Goal: Task Accomplishment & Management: Manage account settings

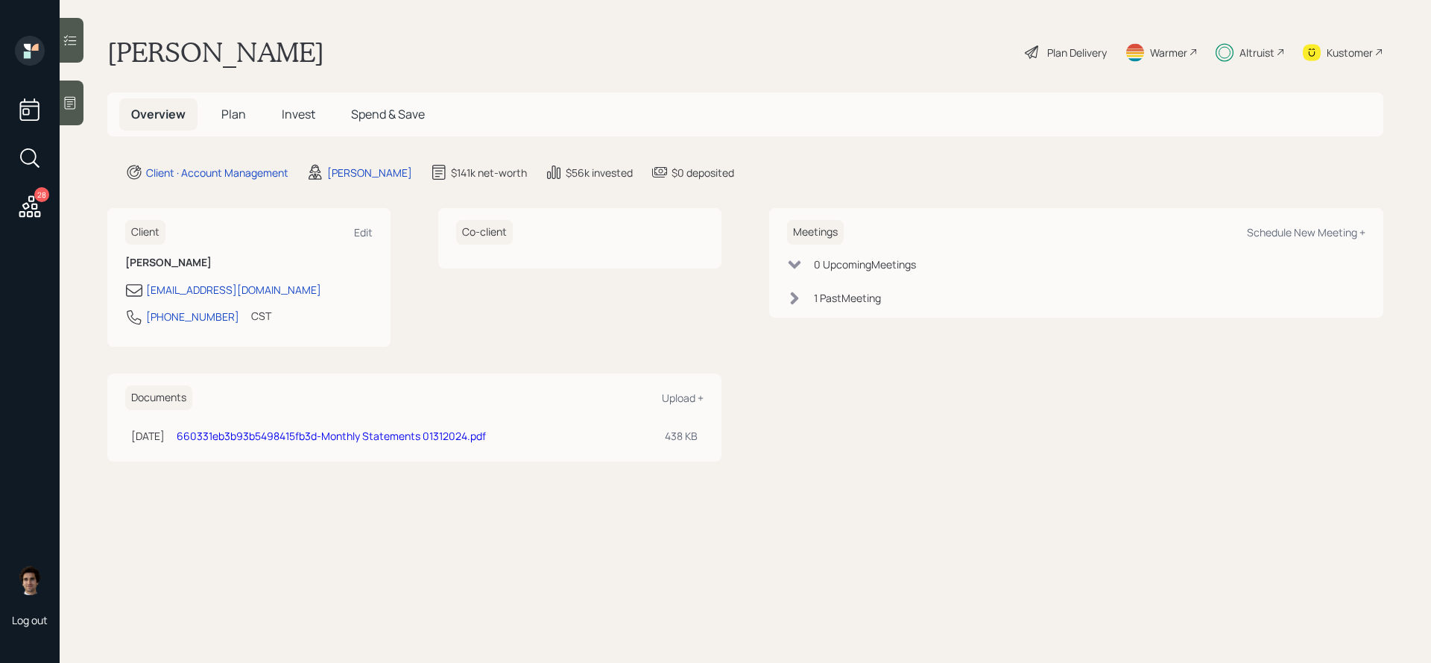
click at [42, 210] on icon at bounding box center [29, 206] width 27 height 27
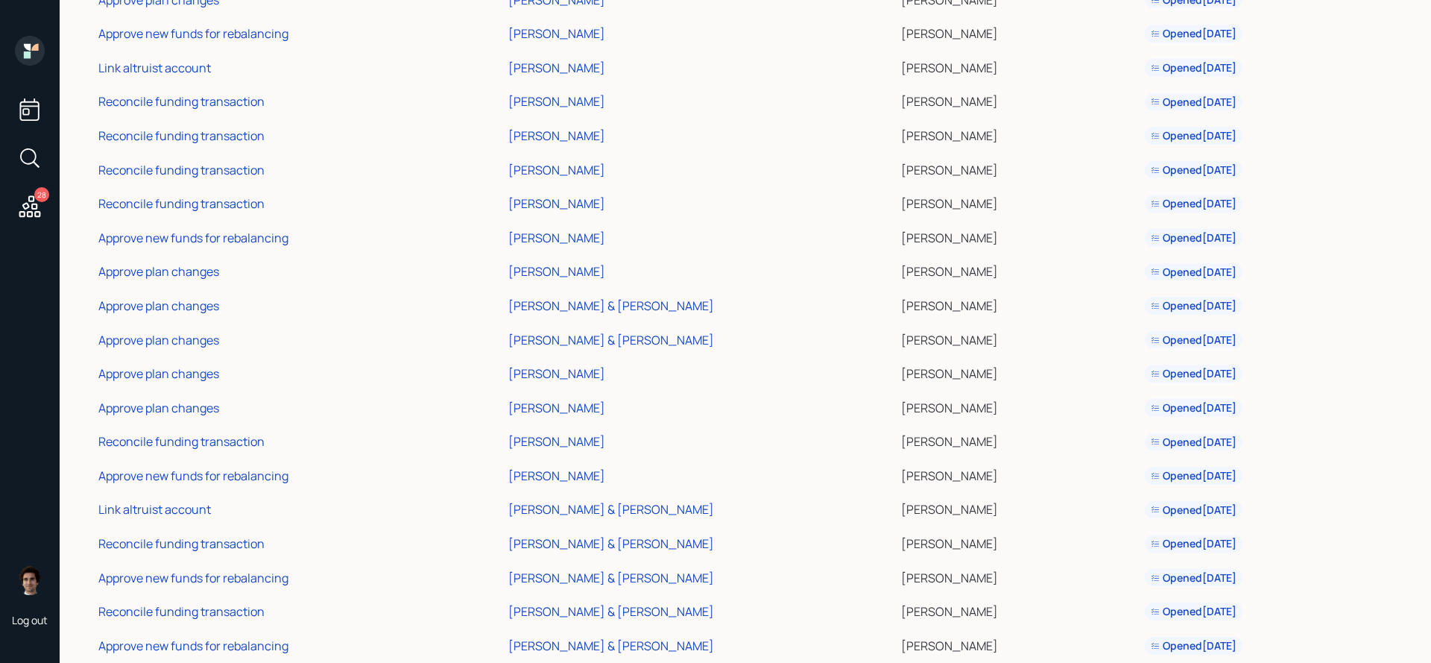
scroll to position [461, 0]
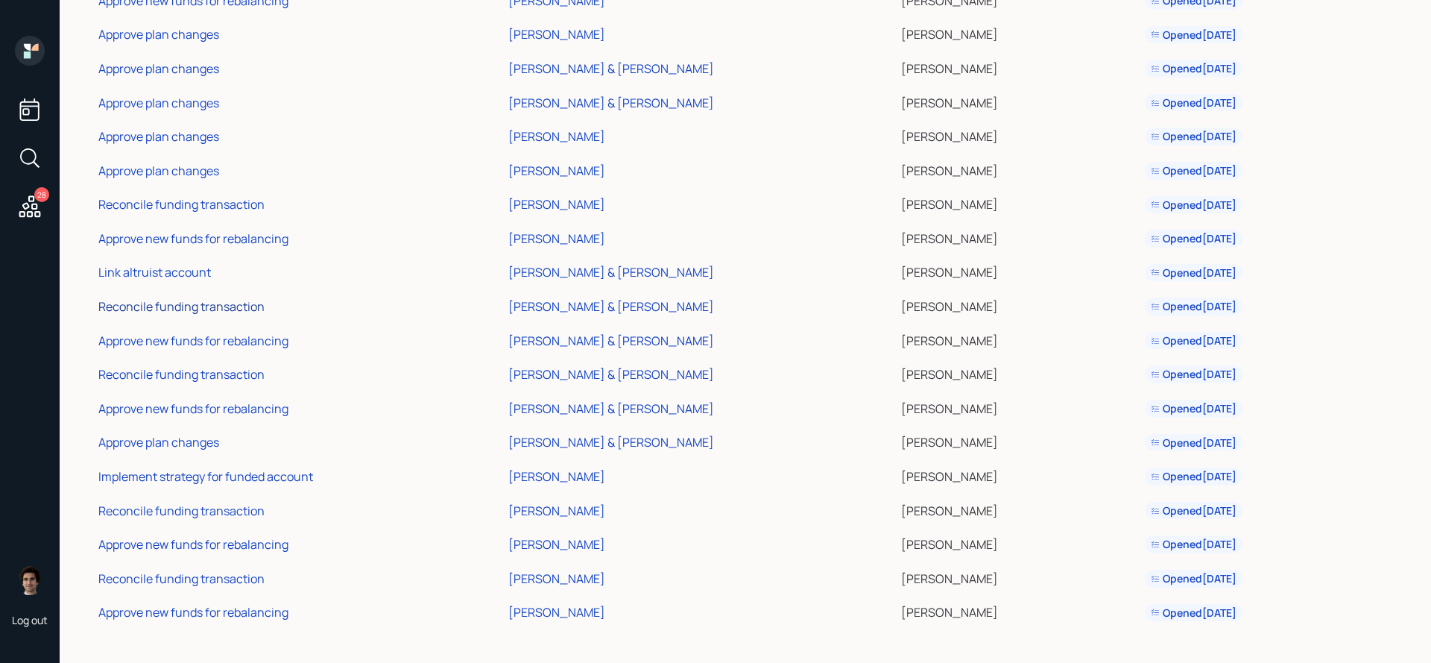
click at [241, 309] on div "Reconcile funding transaction" at bounding box center [181, 306] width 166 height 16
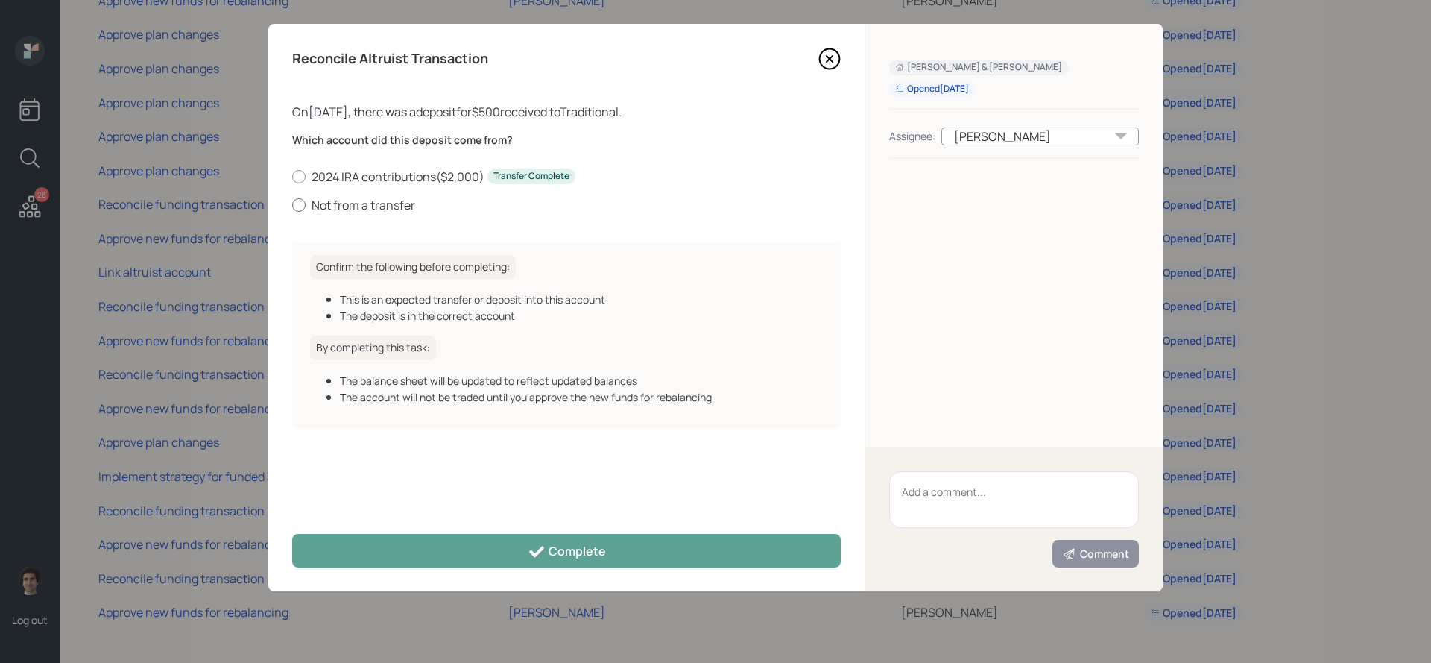
click at [352, 204] on label "Not from a transfer" at bounding box center [566, 205] width 549 height 16
click at [292, 204] on input "Not from a transfer" at bounding box center [291, 204] width 1 height 1
radio input "true"
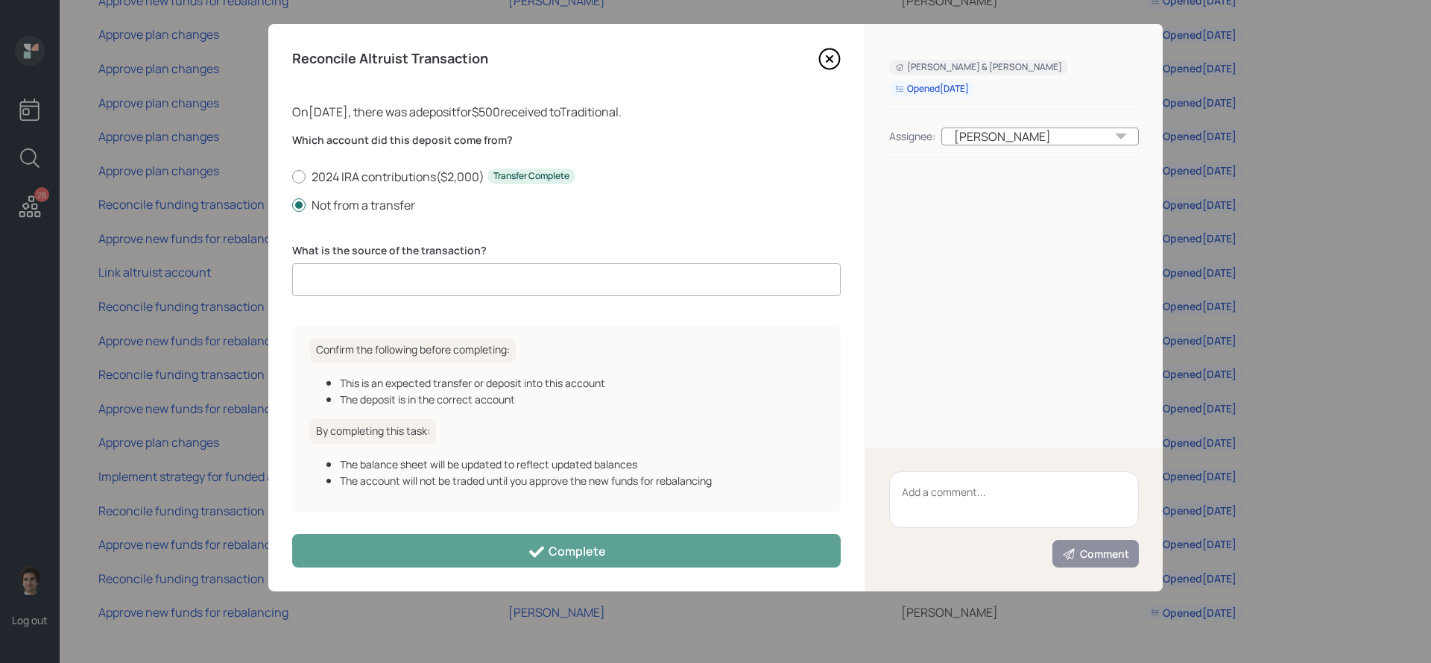
drag, startPoint x: 409, startPoint y: 236, endPoint x: 409, endPoint y: 250, distance: 14.2
click at [409, 236] on div "Which account did this deposit come from? 2024 IRA contributions ( $2,000 ) Tra…" at bounding box center [566, 223] width 549 height 181
click at [409, 252] on label "What is the source of the transaction?" at bounding box center [566, 250] width 549 height 15
click at [409, 269] on input at bounding box center [566, 279] width 549 height 33
type input "client deposit"
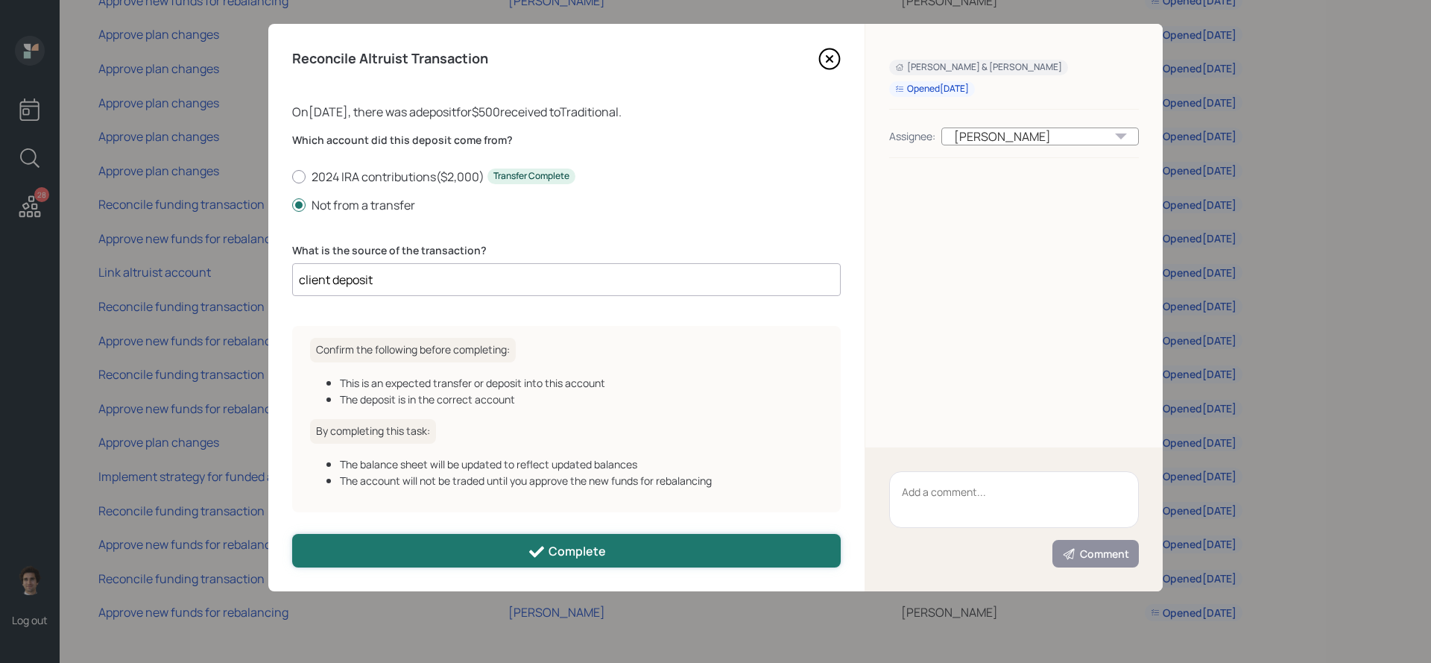
click at [622, 564] on button "Complete" at bounding box center [566, 551] width 549 height 34
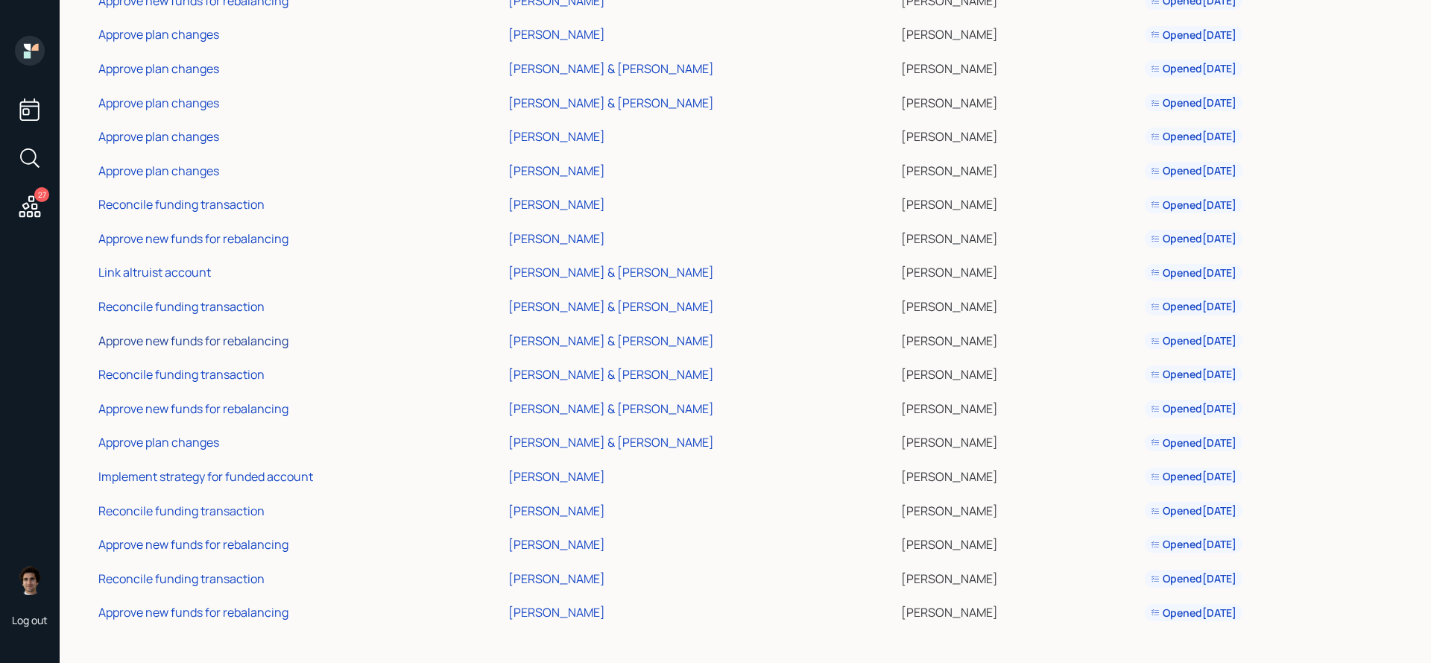
click at [222, 340] on div "Approve new funds for rebalancing" at bounding box center [193, 340] width 190 height 16
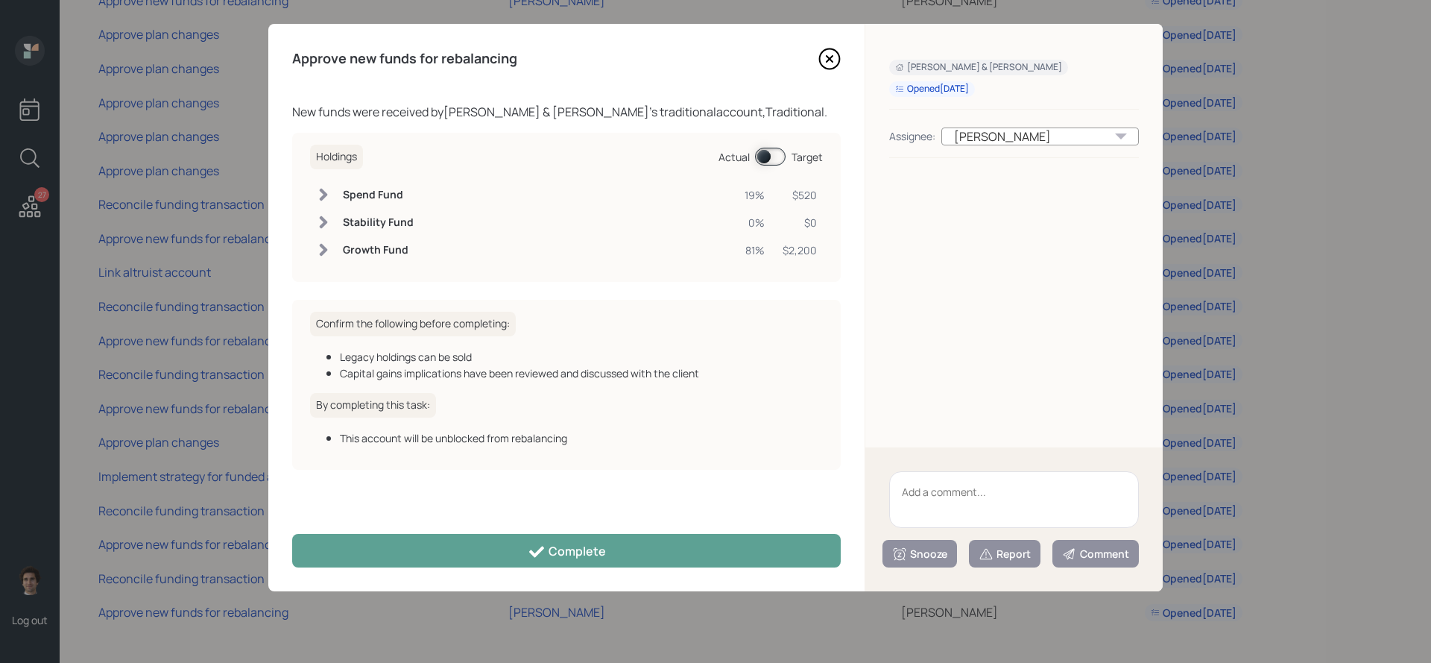
click at [616, 573] on div "Approve new funds for rebalancing New funds were received by Rick Lopez & Susie…" at bounding box center [566, 307] width 596 height 567
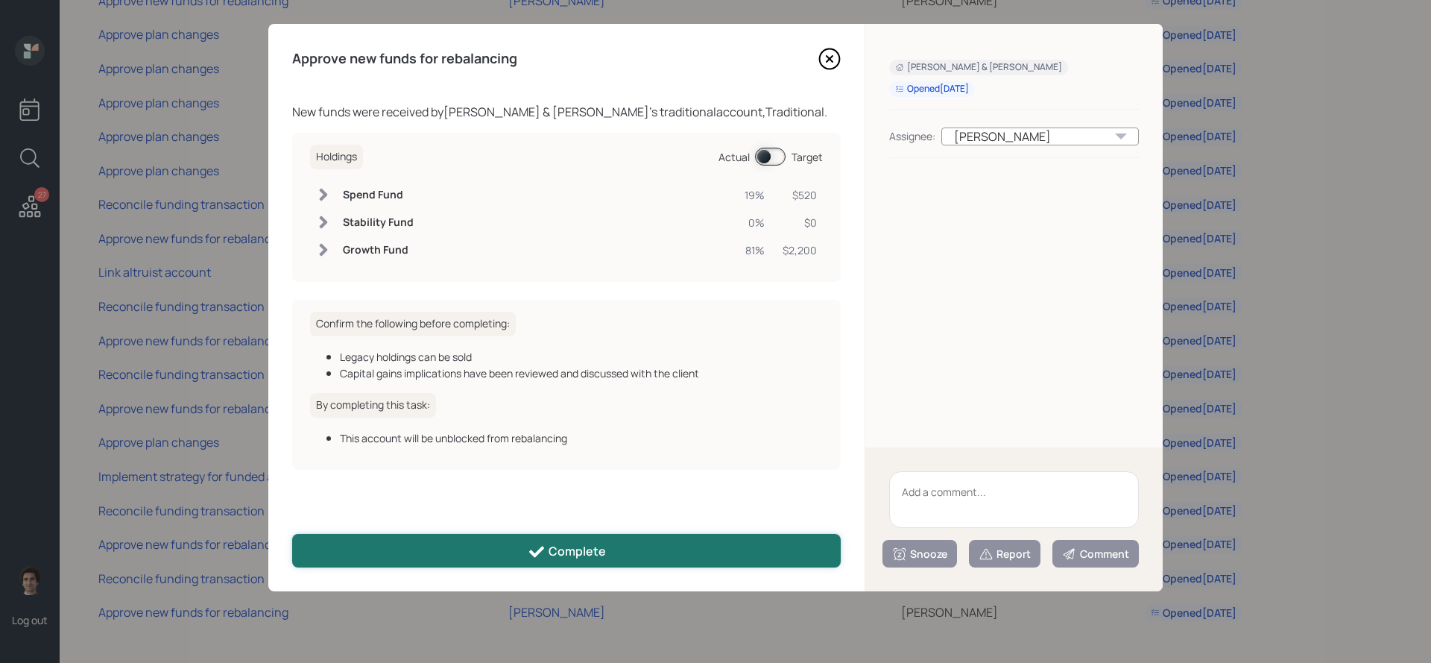
click at [616, 548] on button "Complete" at bounding box center [566, 551] width 549 height 34
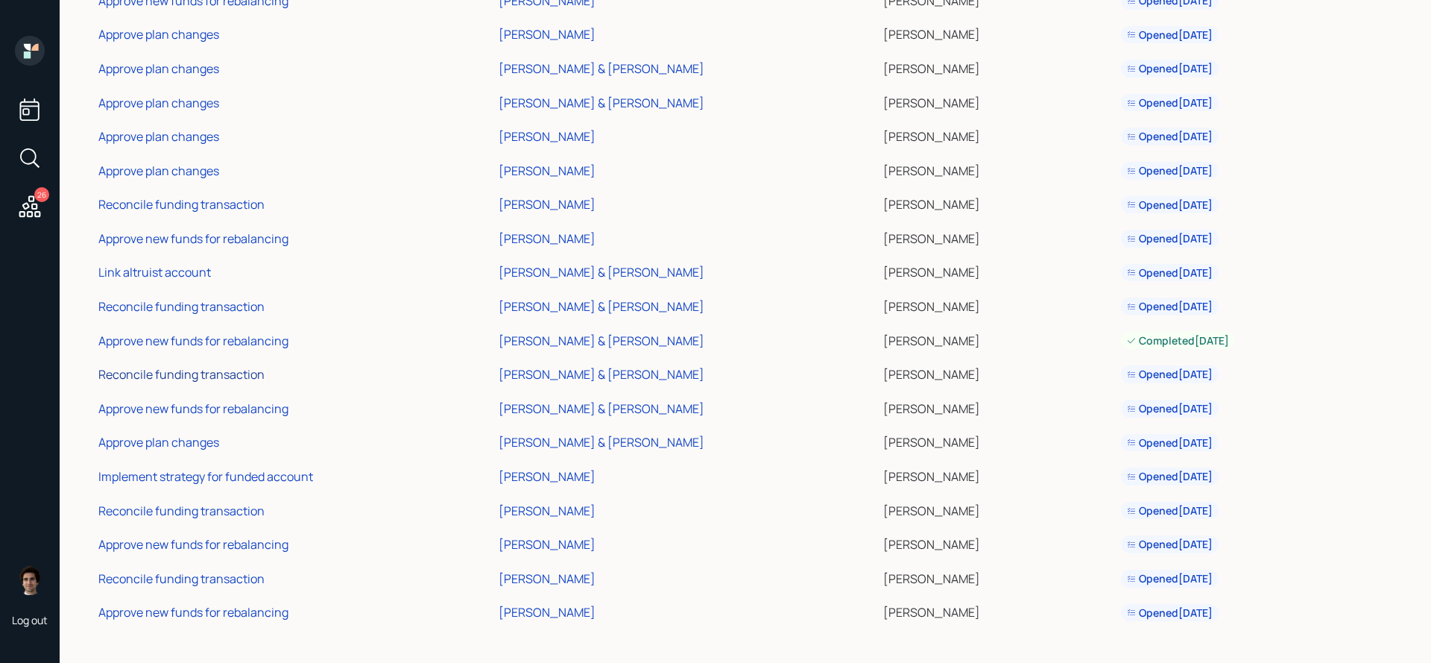
click at [186, 378] on div "Reconcile funding transaction" at bounding box center [181, 374] width 166 height 16
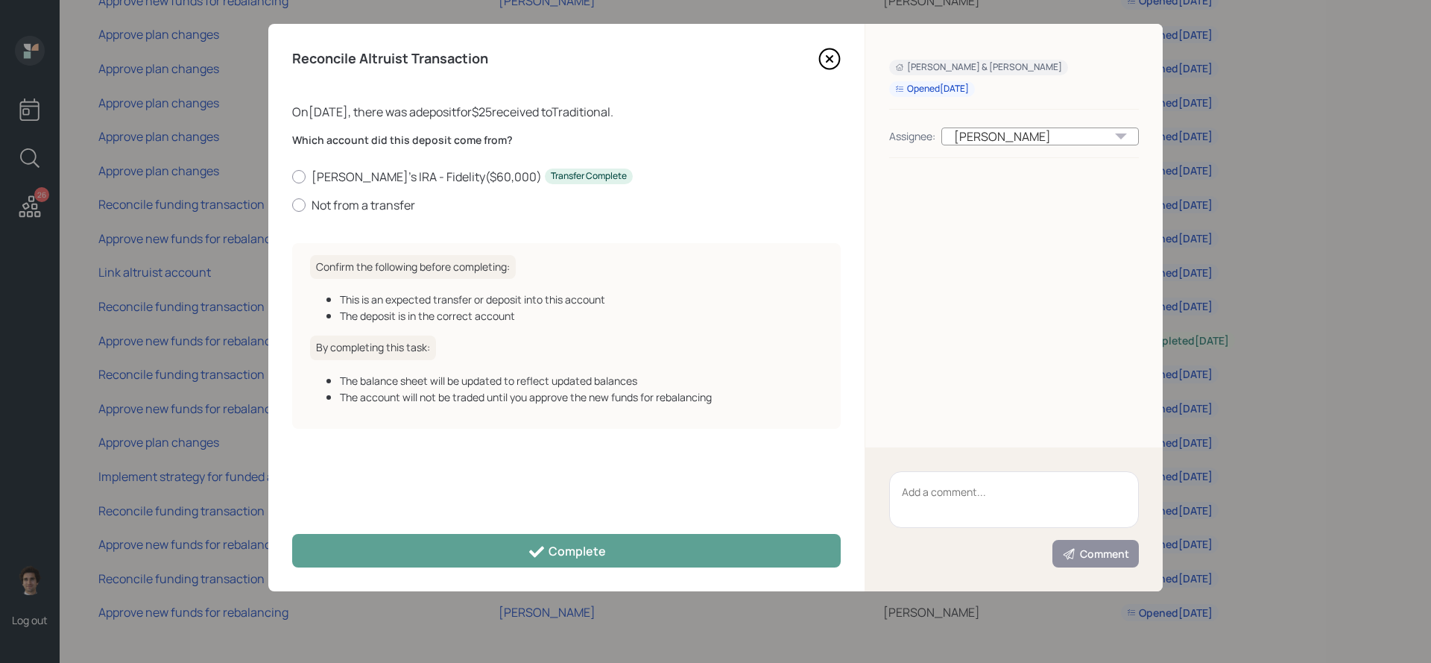
click at [330, 215] on div "Which account did this deposit come from? Eric's IRA - Fidelity ( $60,000 ) Tra…" at bounding box center [566, 182] width 549 height 98
click at [357, 193] on div "Eric's IRA - Fidelity ( $60,000 ) Transfer Complete Not from a transfer" at bounding box center [566, 190] width 549 height 45
click at [357, 198] on label "Not from a transfer" at bounding box center [566, 205] width 549 height 16
click at [292, 204] on input "Not from a transfer" at bounding box center [291, 204] width 1 height 1
radio input "true"
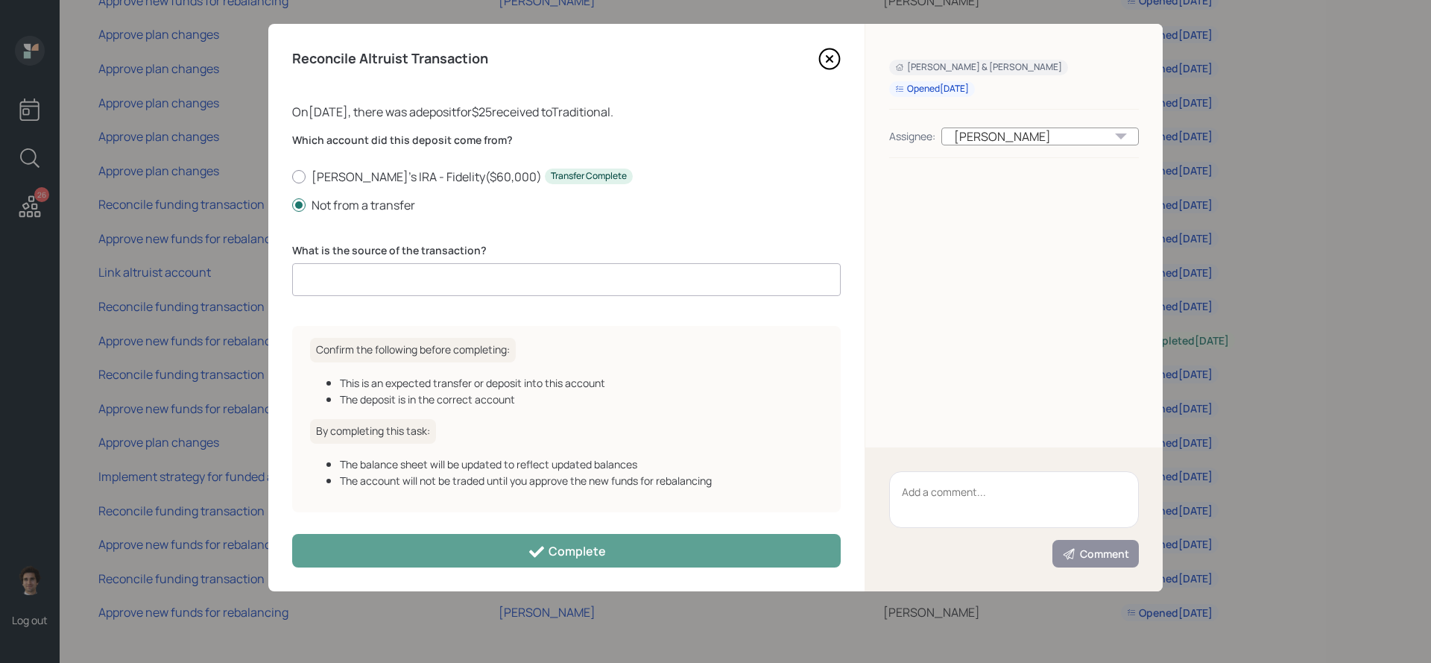
click at [384, 286] on input at bounding box center [566, 279] width 549 height 33
type input "client deposit"
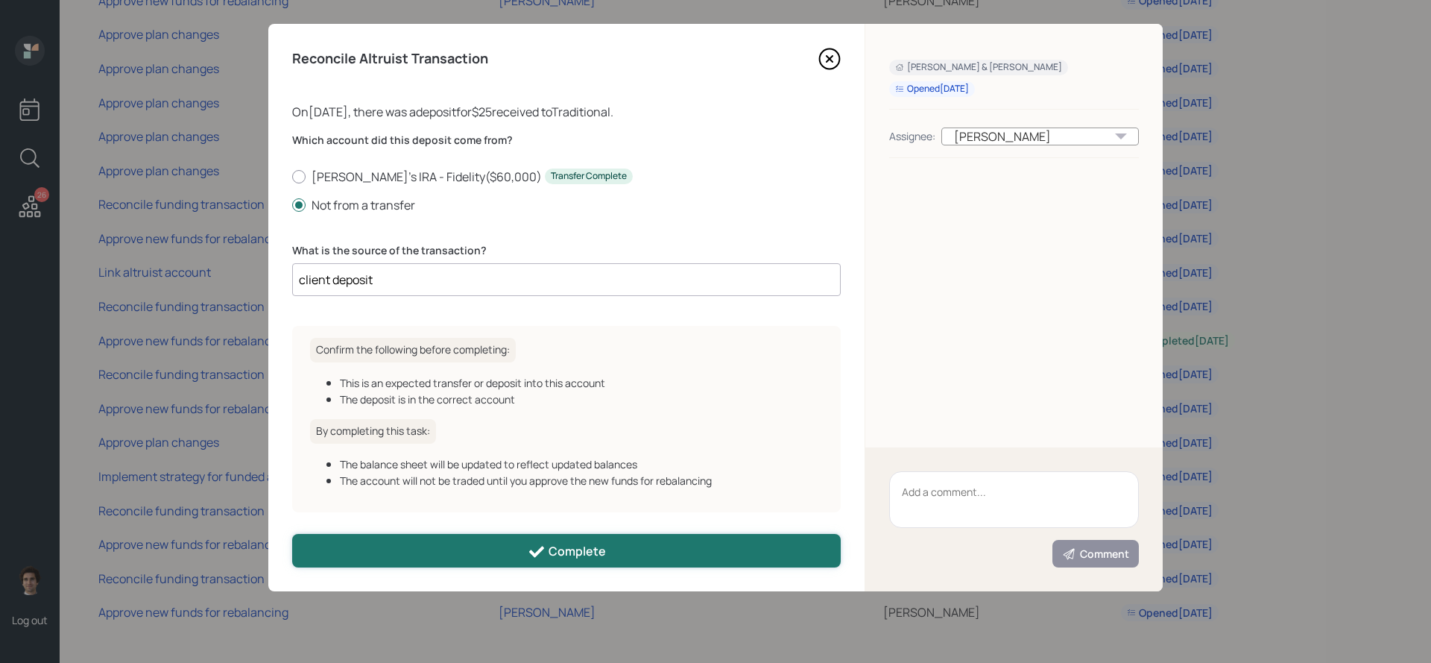
click at [395, 557] on button "Complete" at bounding box center [566, 551] width 549 height 34
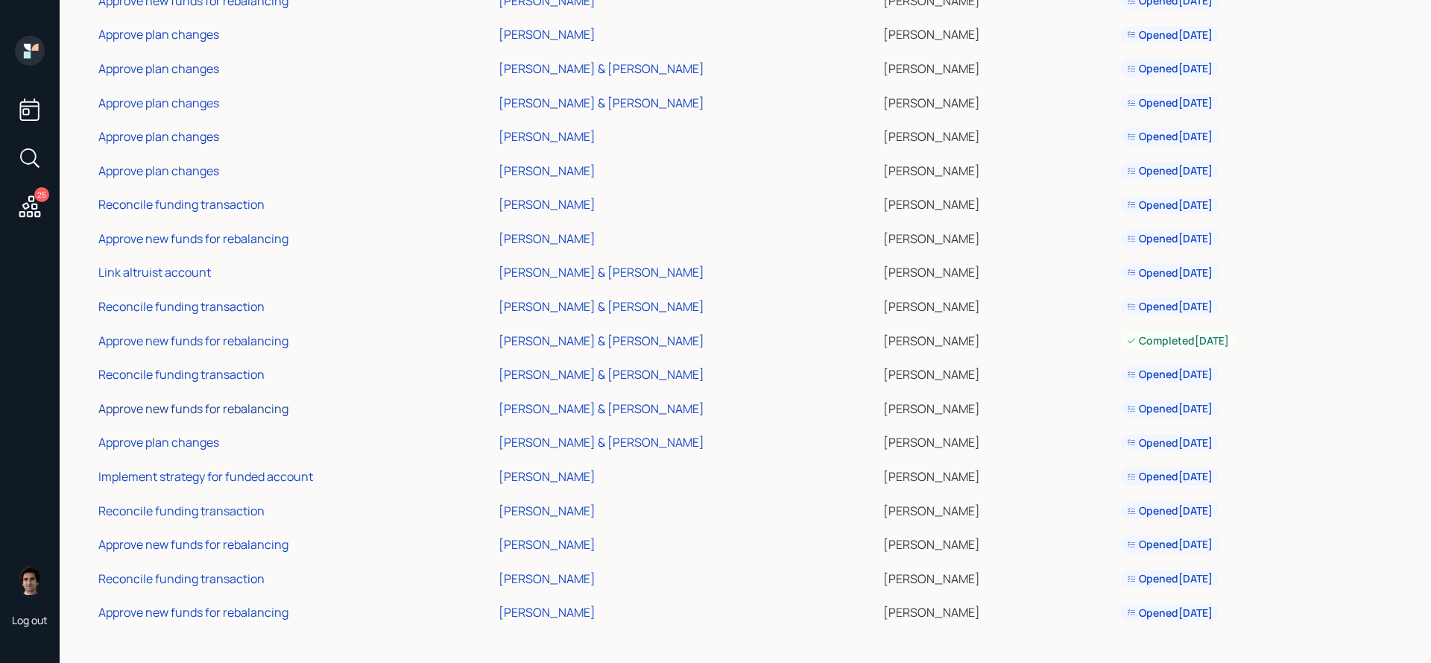
click at [187, 412] on div "Approve new funds for rebalancing" at bounding box center [193, 408] width 190 height 16
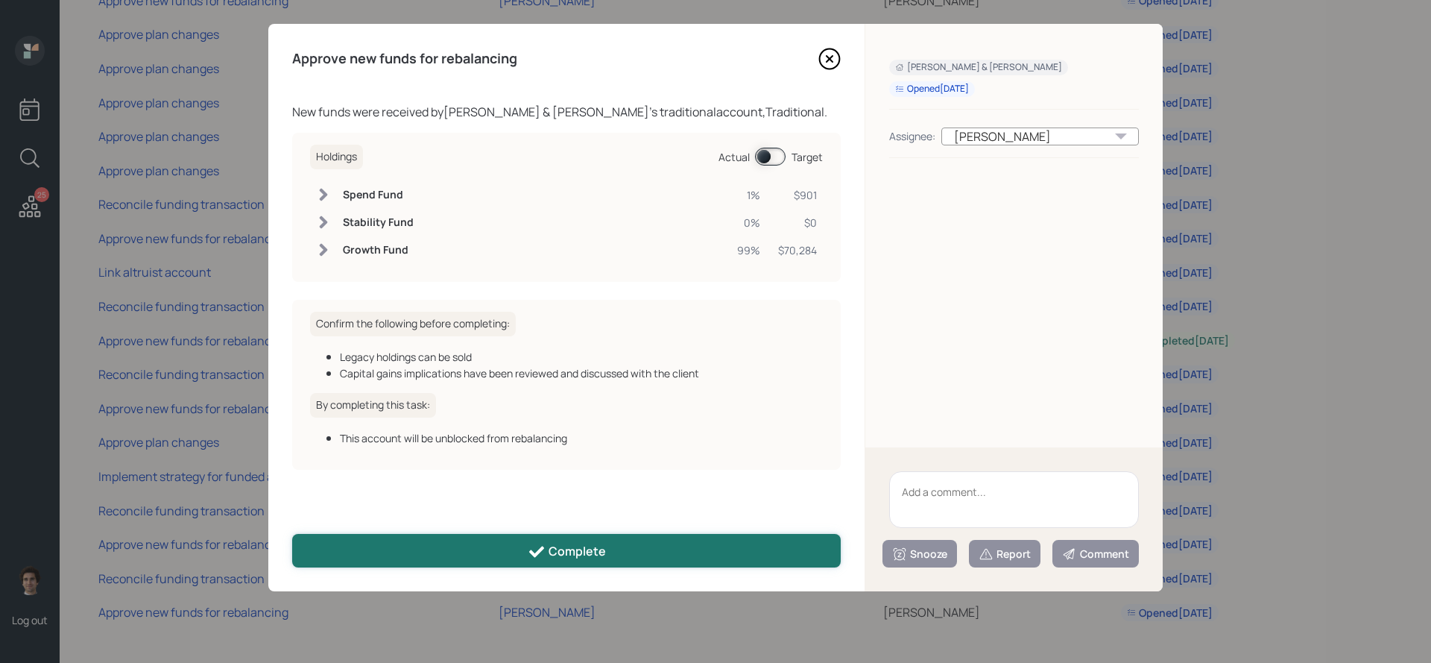
click at [632, 560] on button "Complete" at bounding box center [566, 551] width 549 height 34
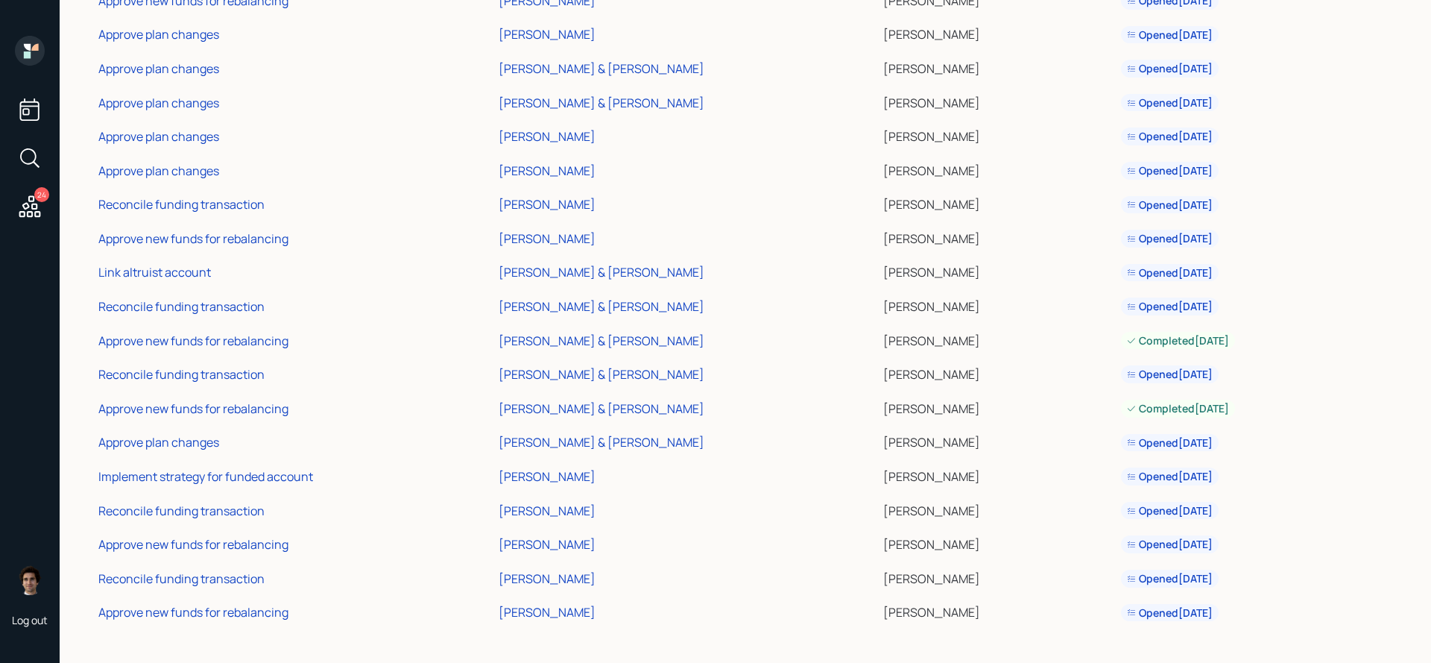
scroll to position [0, 0]
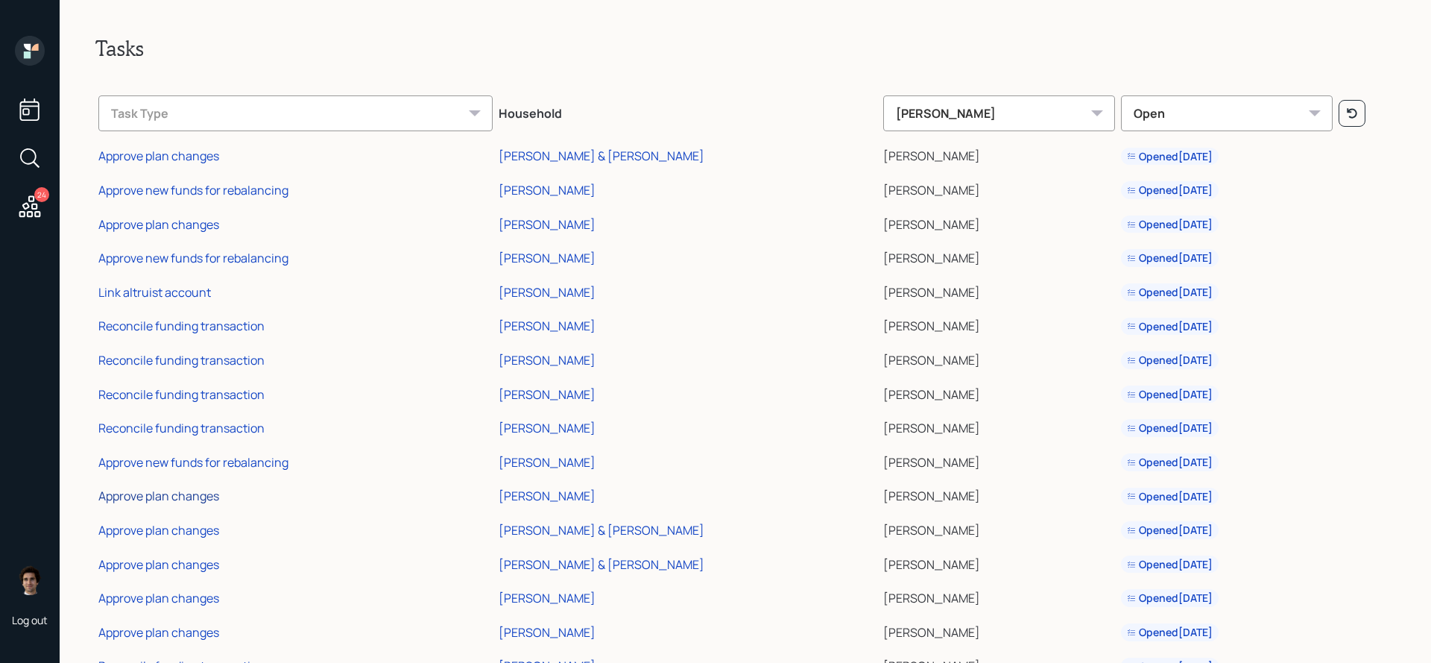
click at [173, 493] on div "Approve plan changes" at bounding box center [158, 495] width 121 height 16
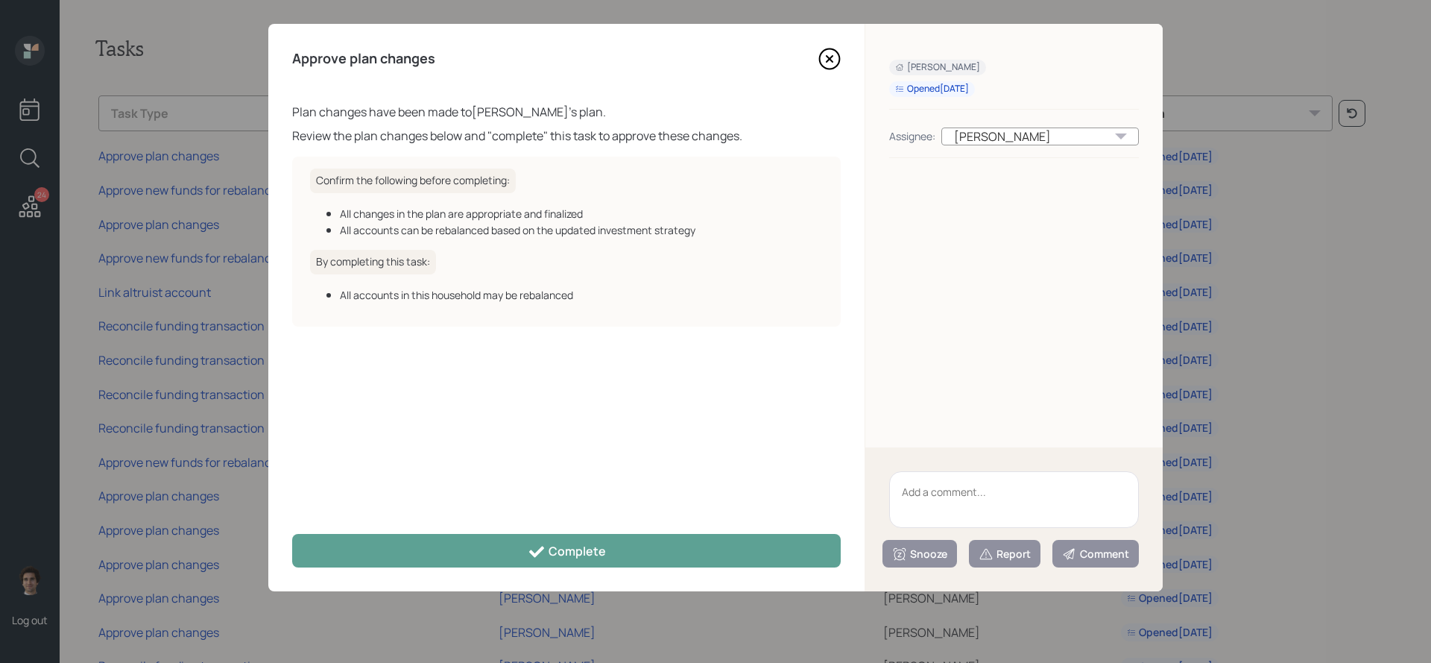
click at [718, 568] on div "Approve plan changes Plan changes have been made to Carolyn Abdullah 's plan. R…" at bounding box center [566, 307] width 596 height 567
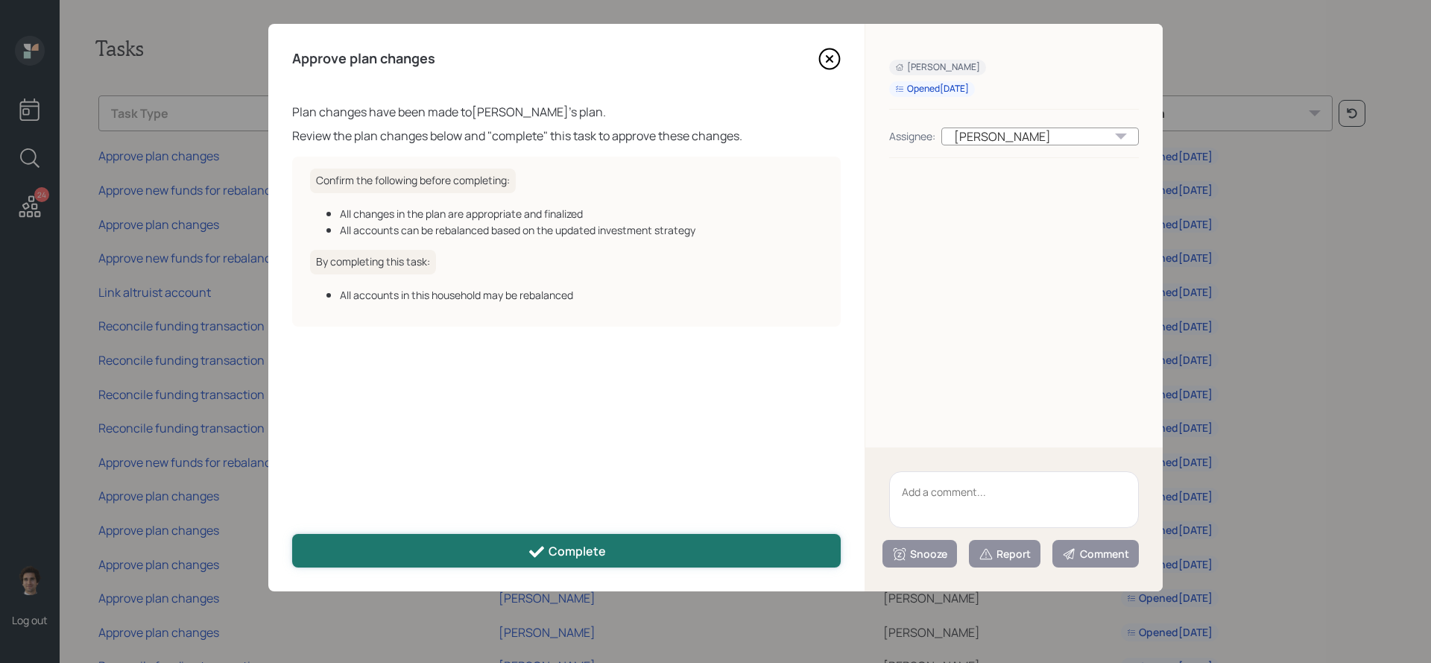
click at [718, 548] on button "Complete" at bounding box center [566, 551] width 549 height 34
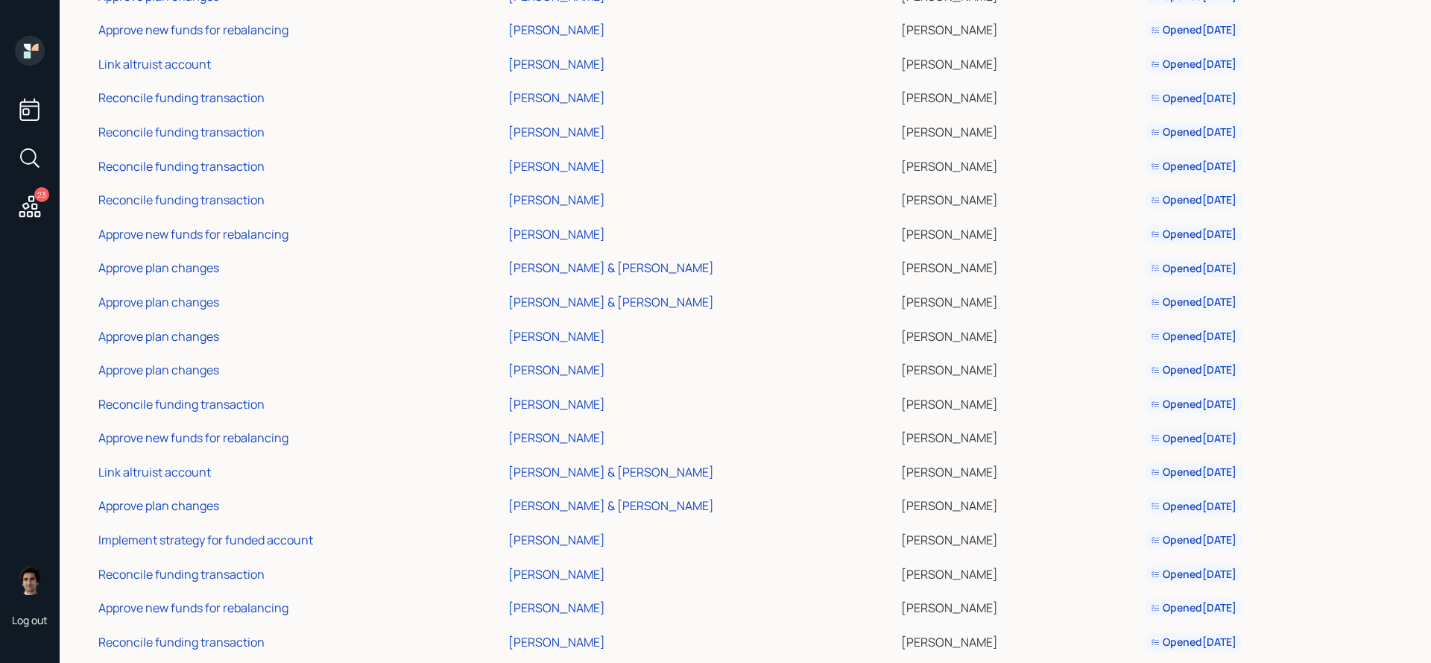
scroll to position [145, 0]
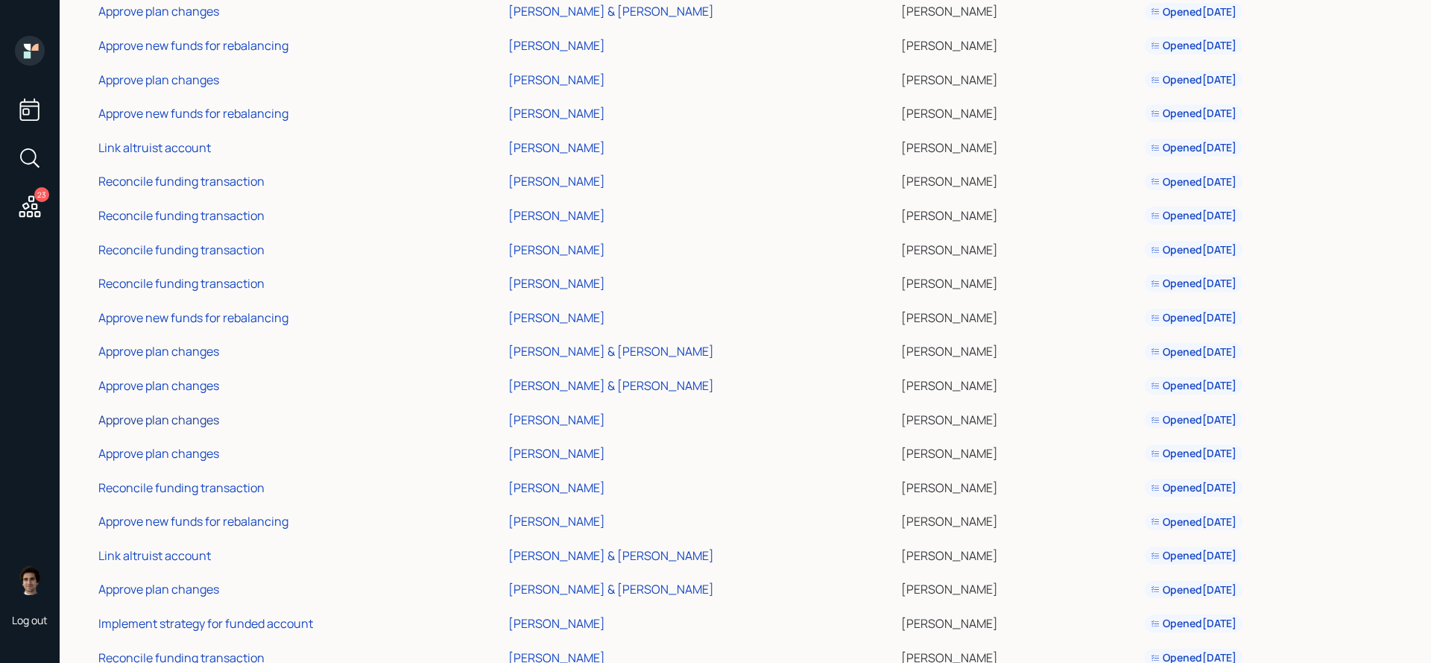
click at [168, 412] on div "Approve plan changes" at bounding box center [158, 419] width 121 height 16
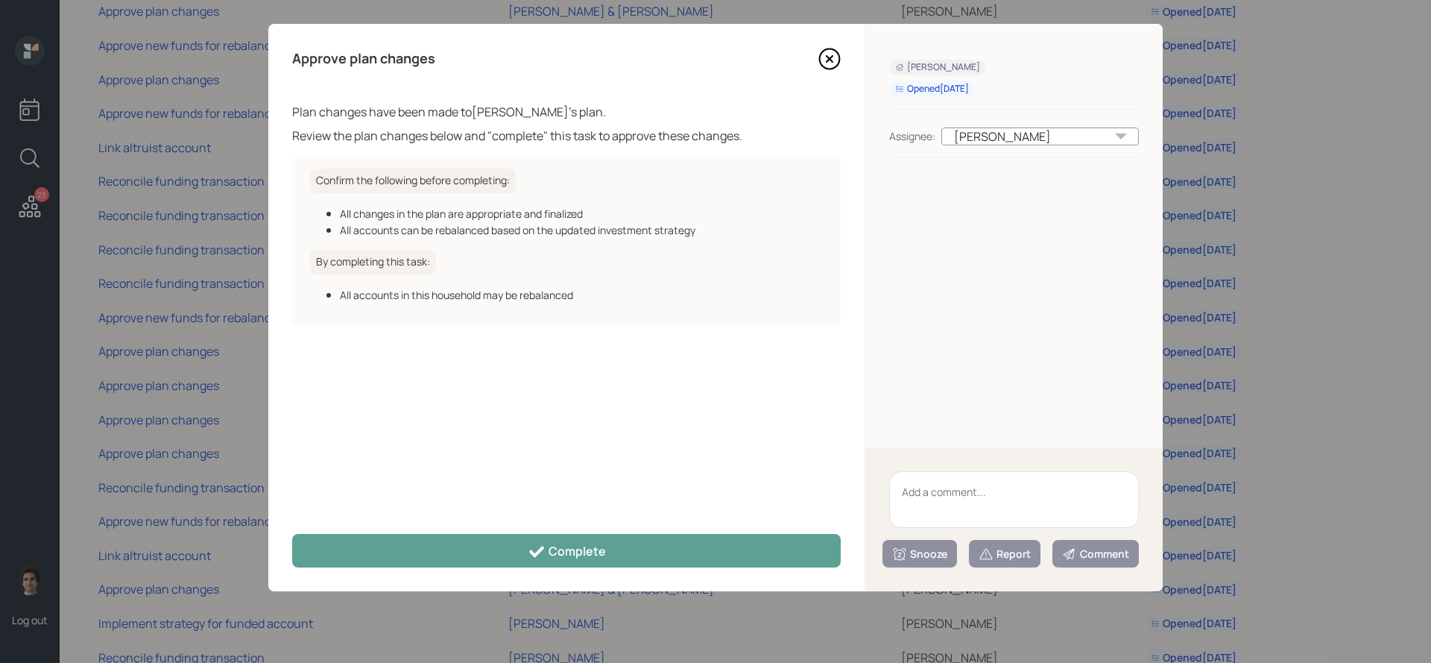
click at [1043, 502] on textarea at bounding box center [1014, 499] width 250 height 57
type textarea "bday clean up"
click at [1022, 563] on button "Report" at bounding box center [1005, 554] width 72 height 28
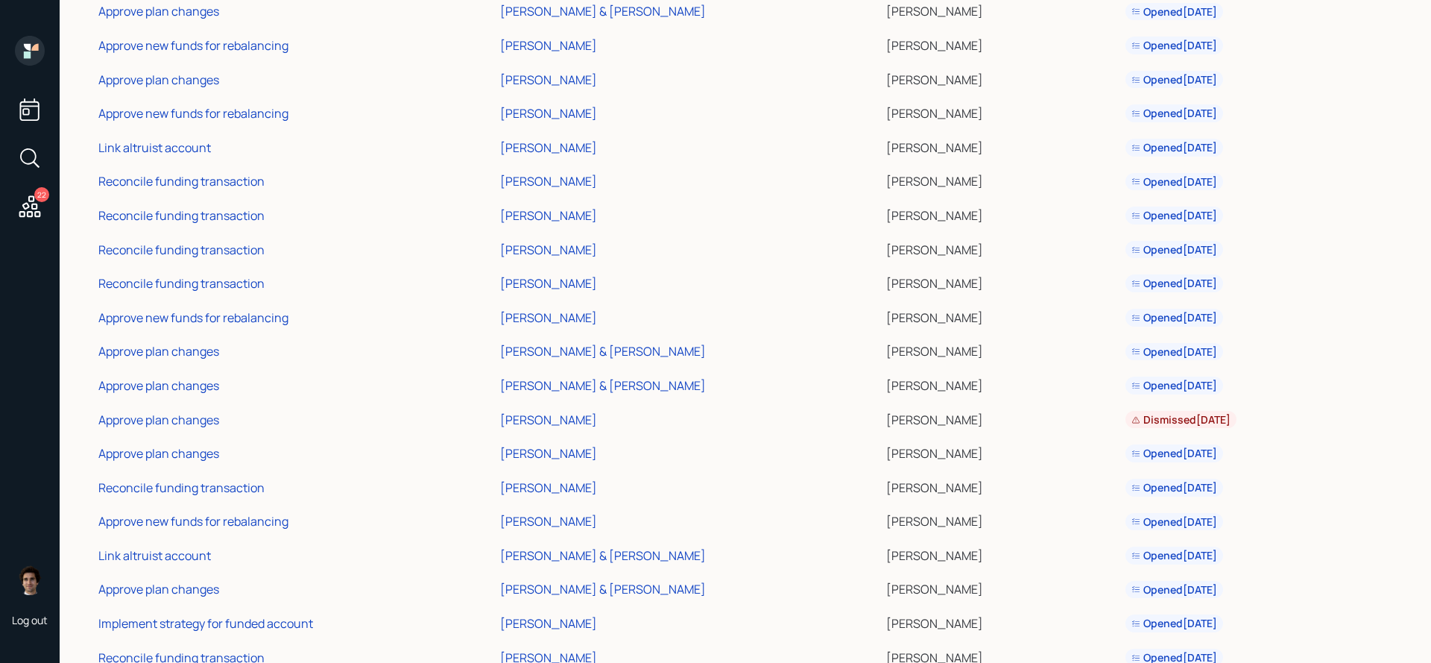
scroll to position [291, 0]
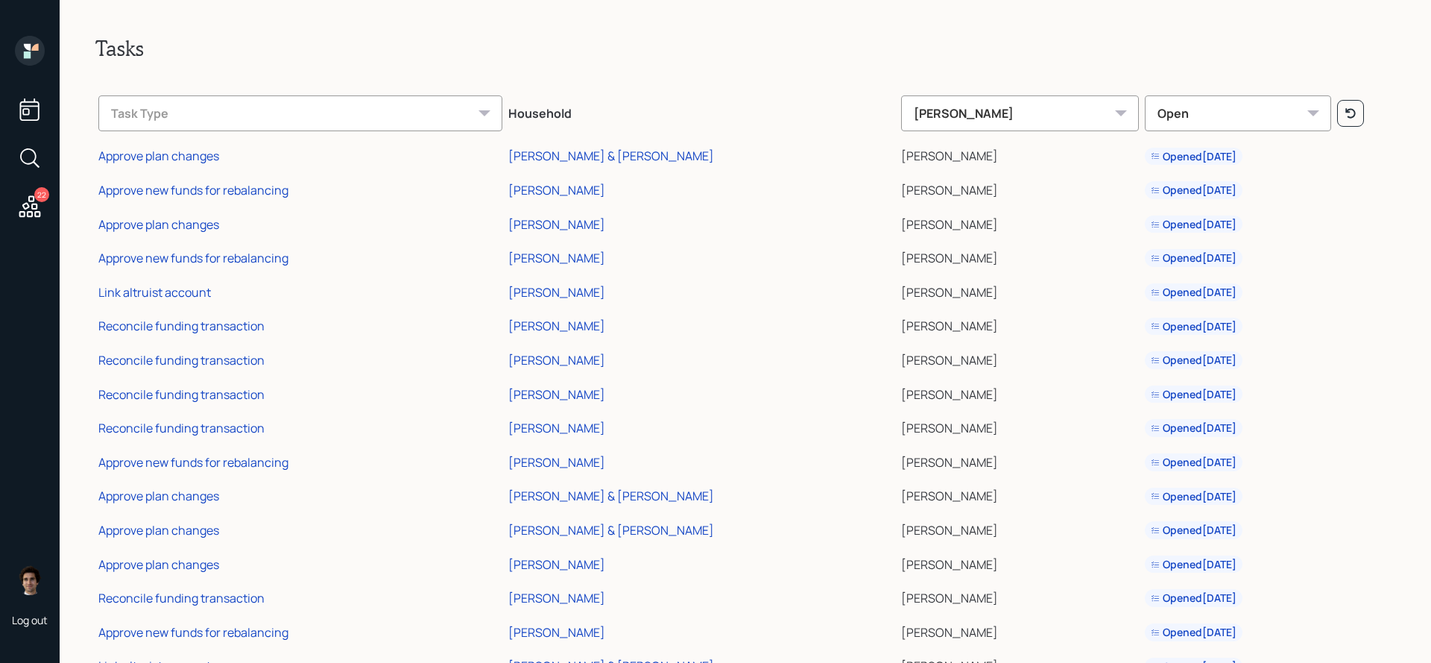
scroll to position [258, 0]
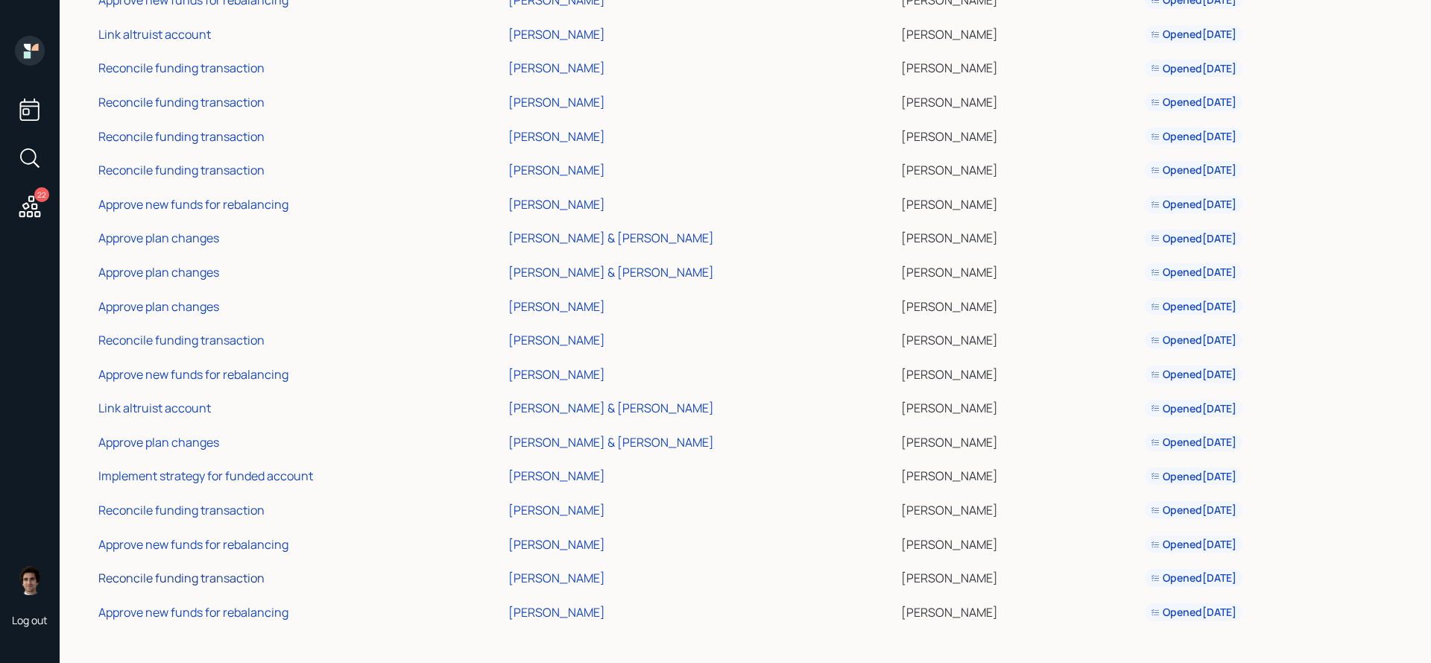
click at [234, 575] on div "Reconcile funding transaction" at bounding box center [181, 577] width 166 height 16
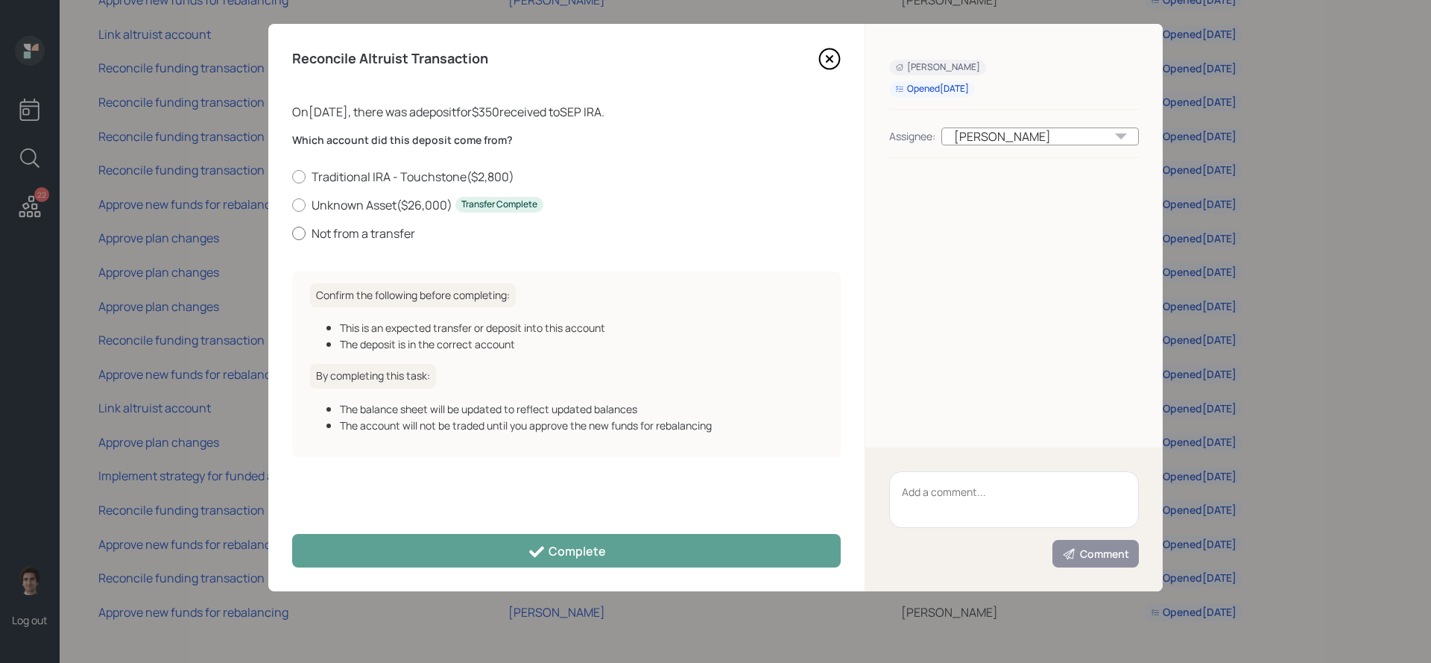
click at [361, 236] on label "Not from a transfer" at bounding box center [566, 233] width 549 height 16
click at [292, 233] on input "Not from a transfer" at bounding box center [291, 233] width 1 height 1
radio input "true"
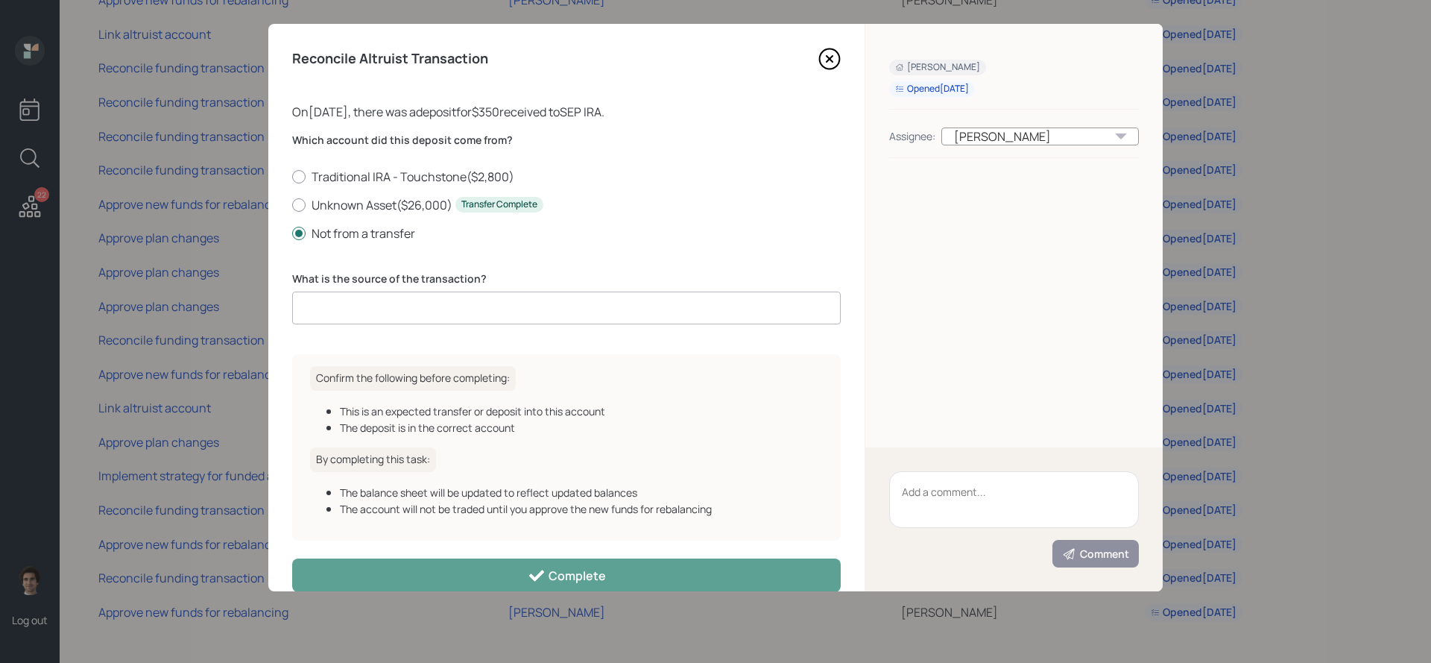
click at [455, 314] on input at bounding box center [566, 307] width 549 height 33
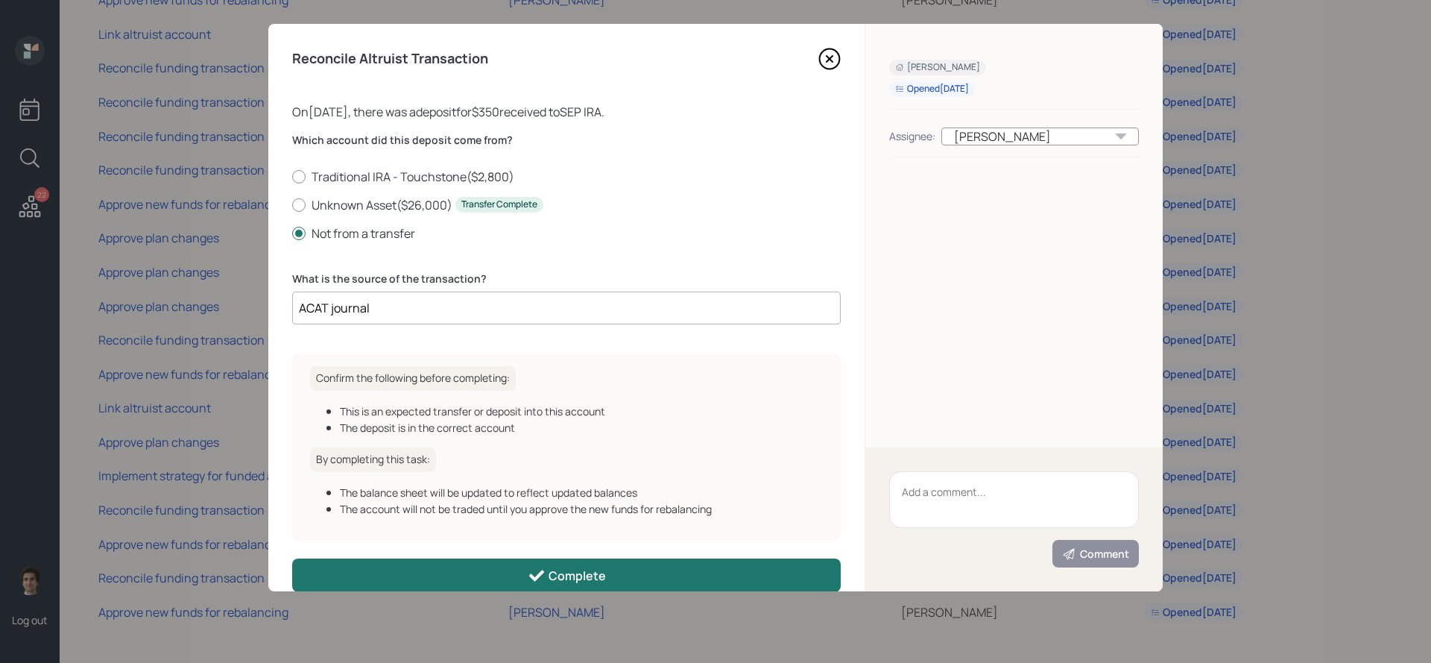
type input "ACAT journal"
click at [633, 562] on button "Complete" at bounding box center [566, 575] width 549 height 34
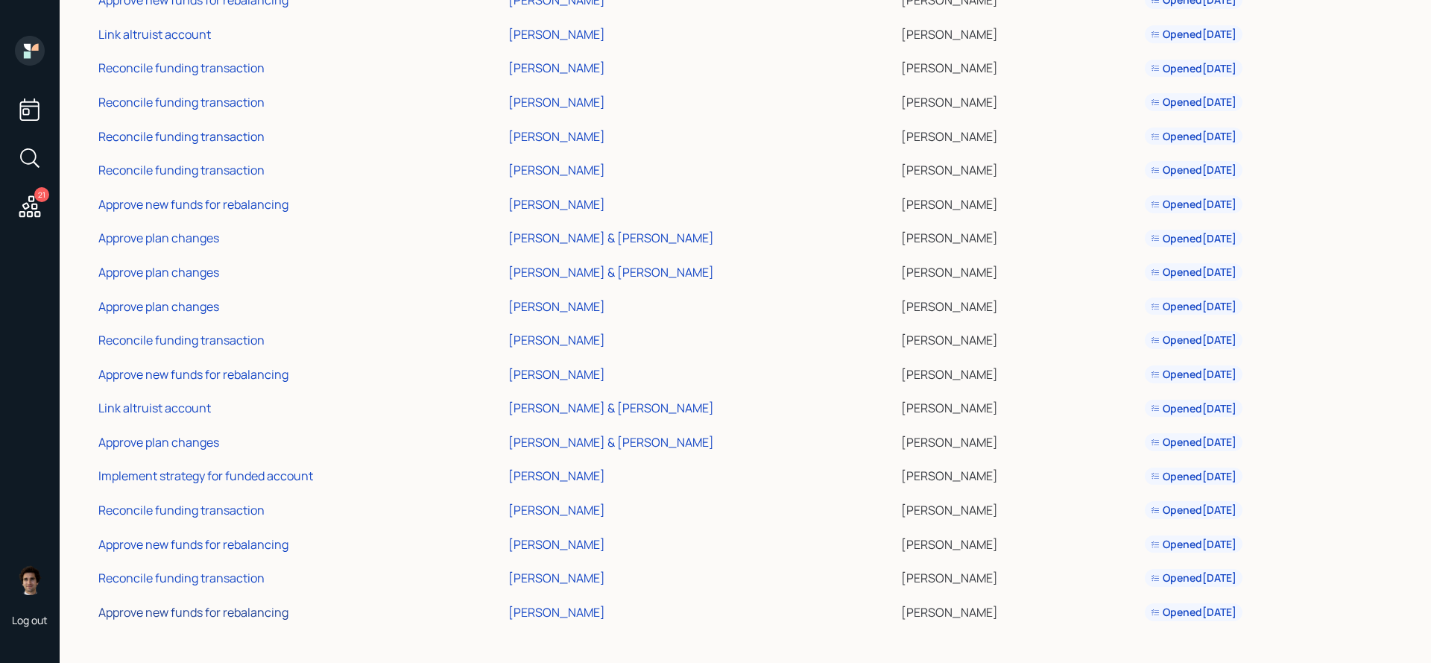
click at [241, 616] on div "Approve new funds for rebalancing" at bounding box center [193, 612] width 190 height 16
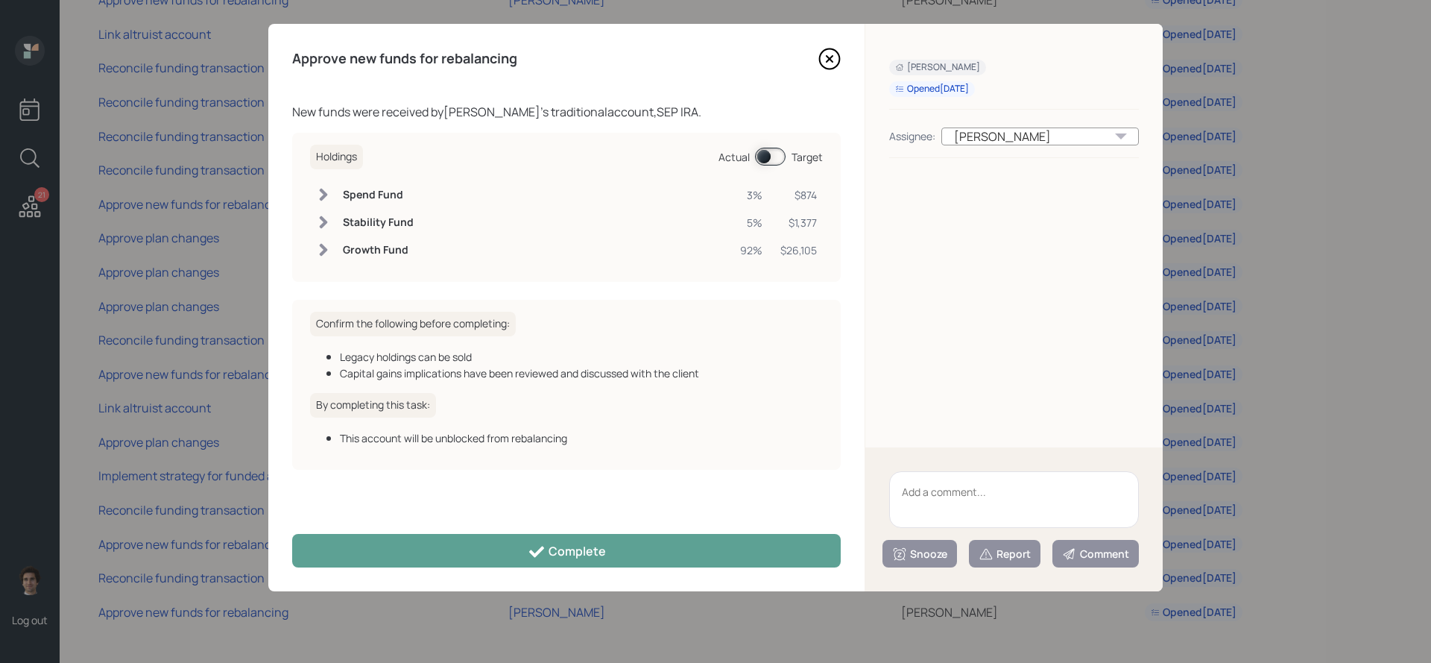
click at [759, 173] on div "Holdings Actual Target Spend Fund 3% $874 Stability Fund 5% $1,377 Growth Fund …" at bounding box center [566, 207] width 549 height 149
click at [760, 158] on span at bounding box center [770, 157] width 31 height 18
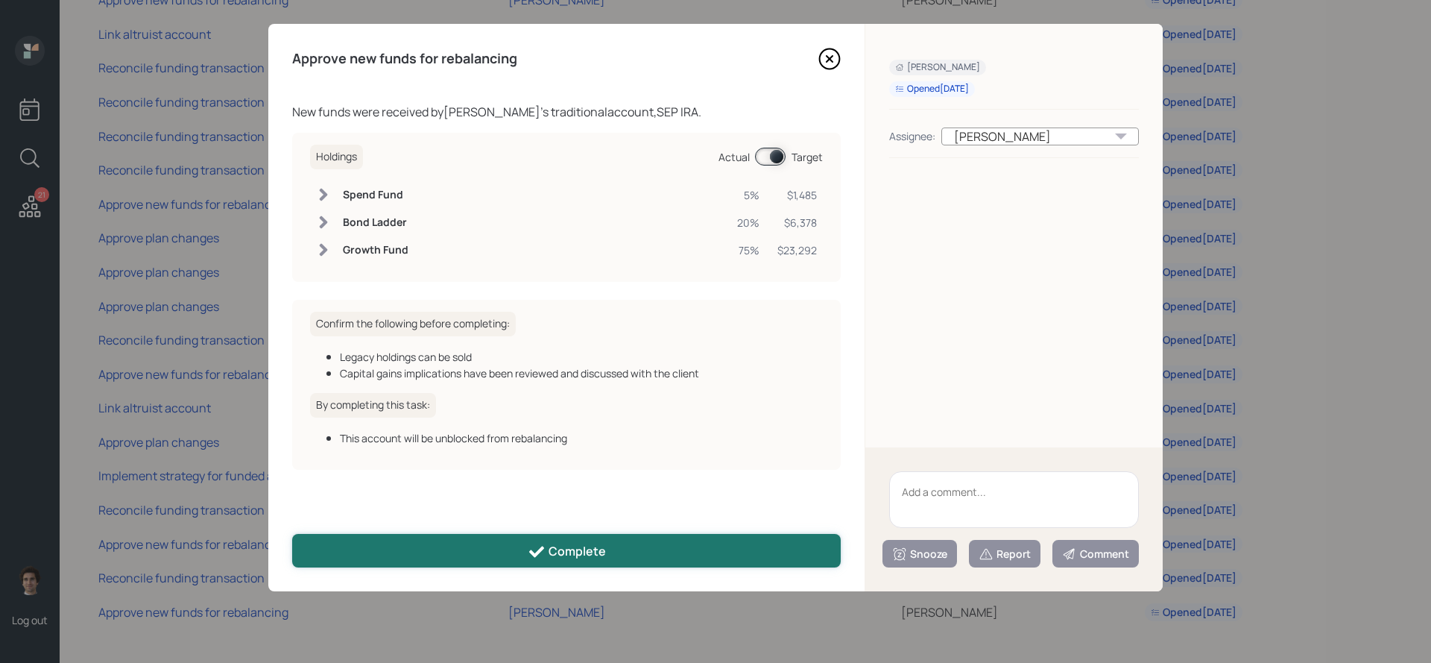
click at [710, 552] on button "Complete" at bounding box center [566, 551] width 549 height 34
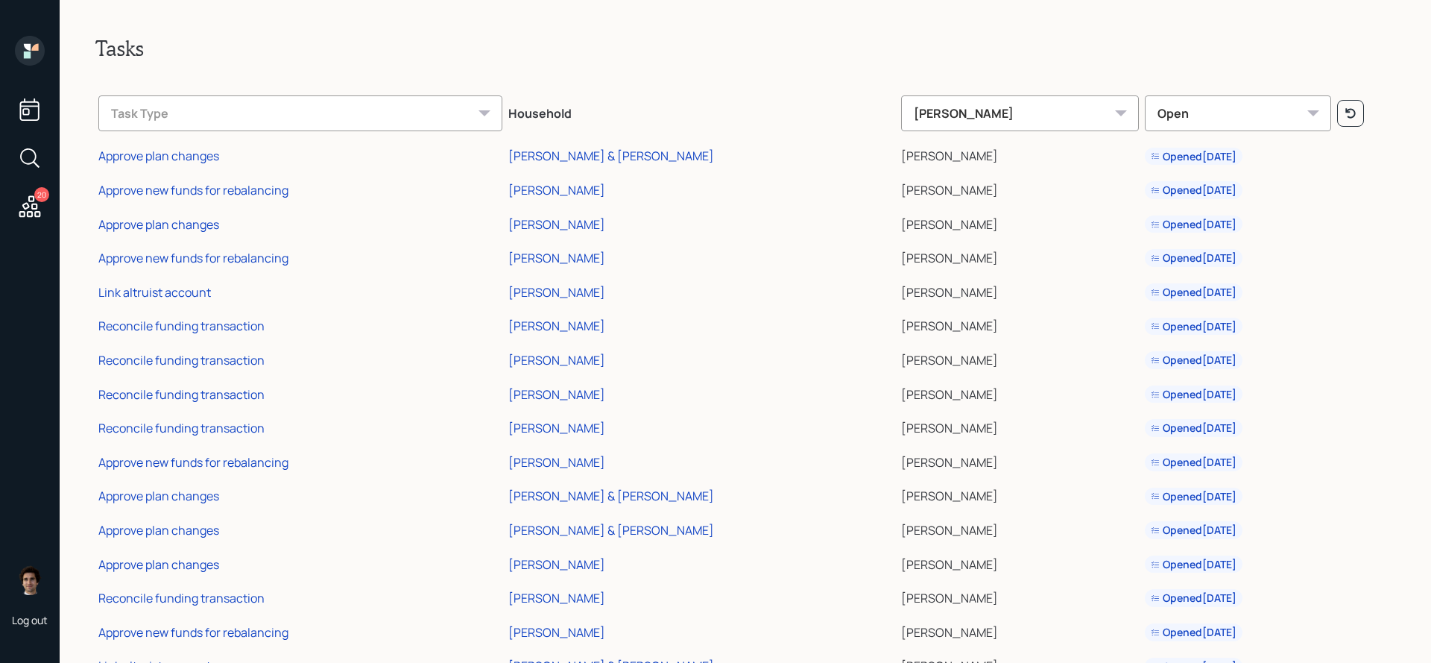
scroll to position [189, 0]
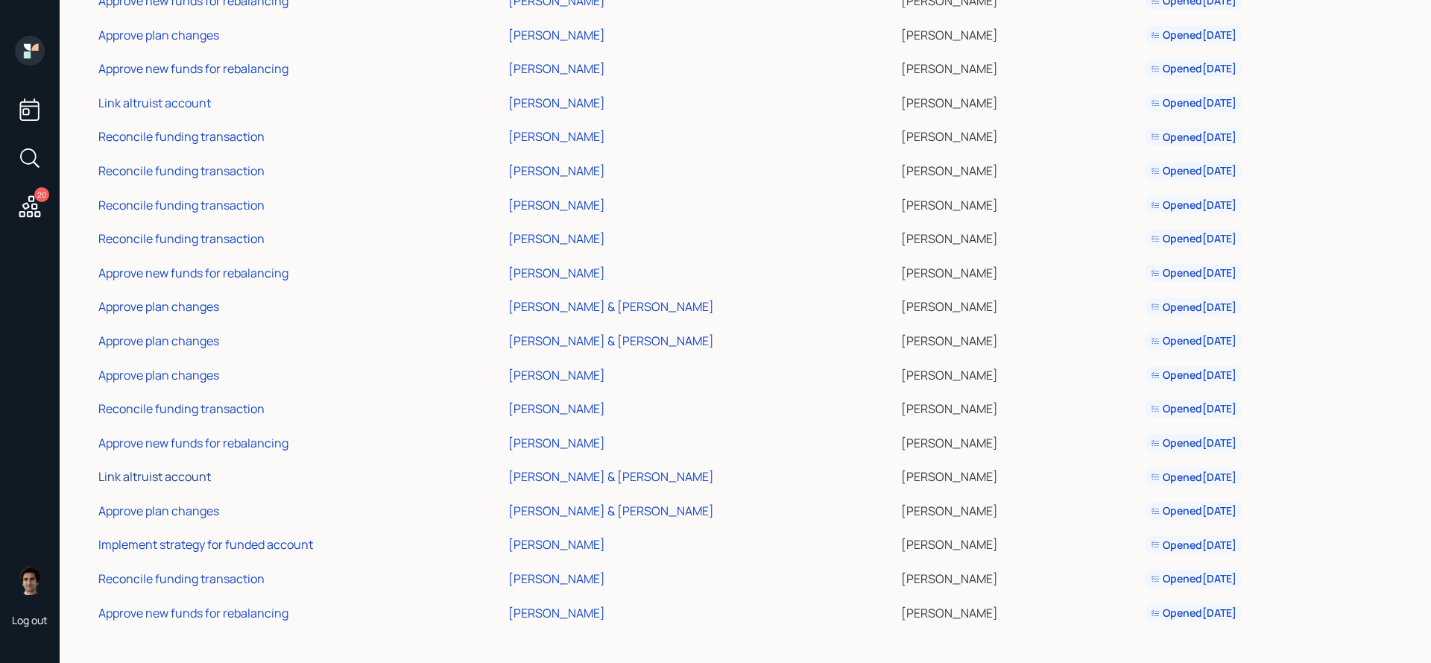
click at [194, 480] on div "Link altruist account" at bounding box center [154, 476] width 113 height 16
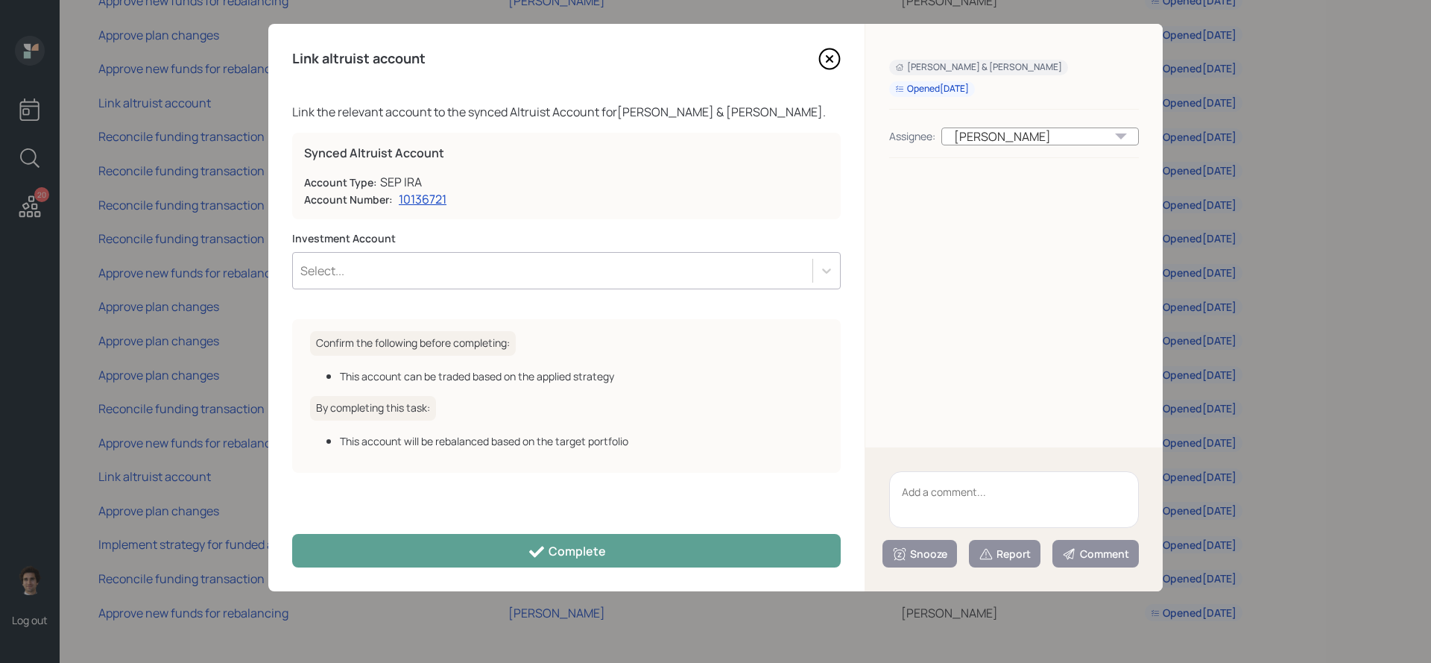
click at [619, 289] on div "Investment Account Select..." at bounding box center [566, 269] width 549 height 76
click at [619, 285] on div "Select..." at bounding box center [566, 270] width 549 height 37
click at [616, 286] on div "Select..." at bounding box center [566, 270] width 549 height 37
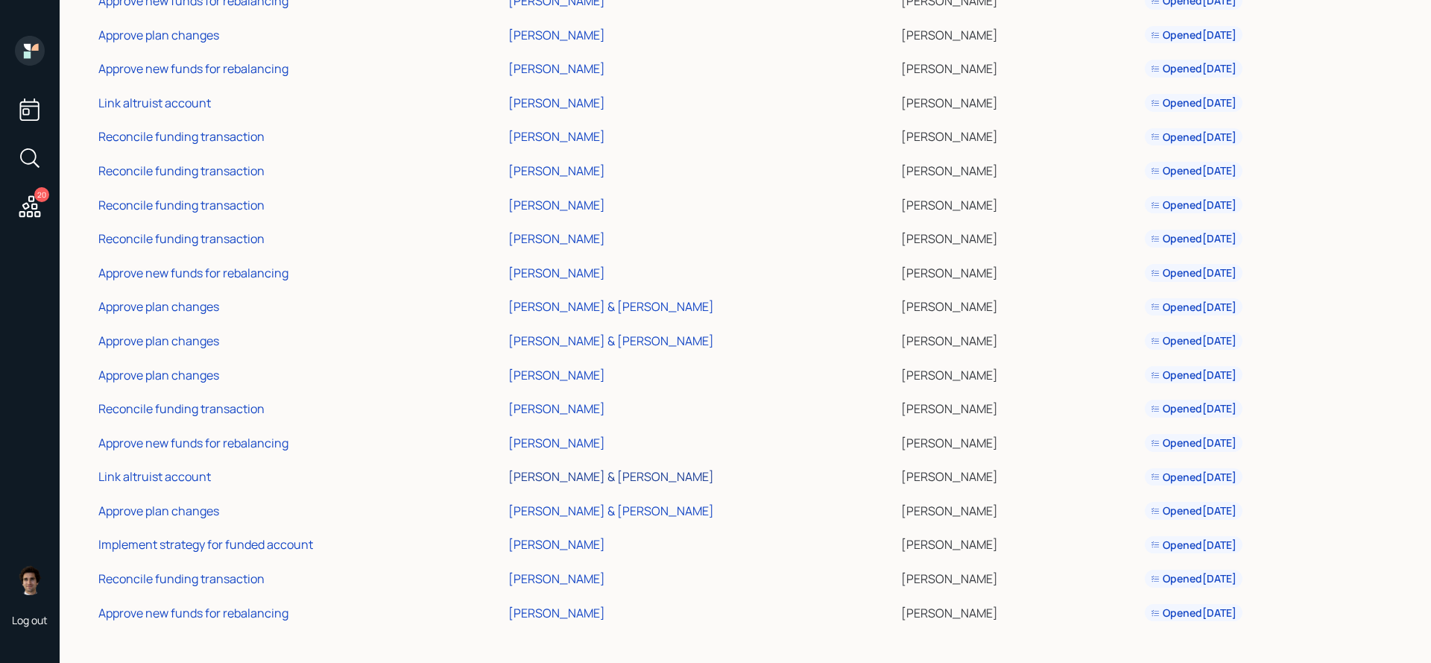
click at [627, 474] on div "[PERSON_NAME] & [PERSON_NAME]" at bounding box center [611, 476] width 206 height 16
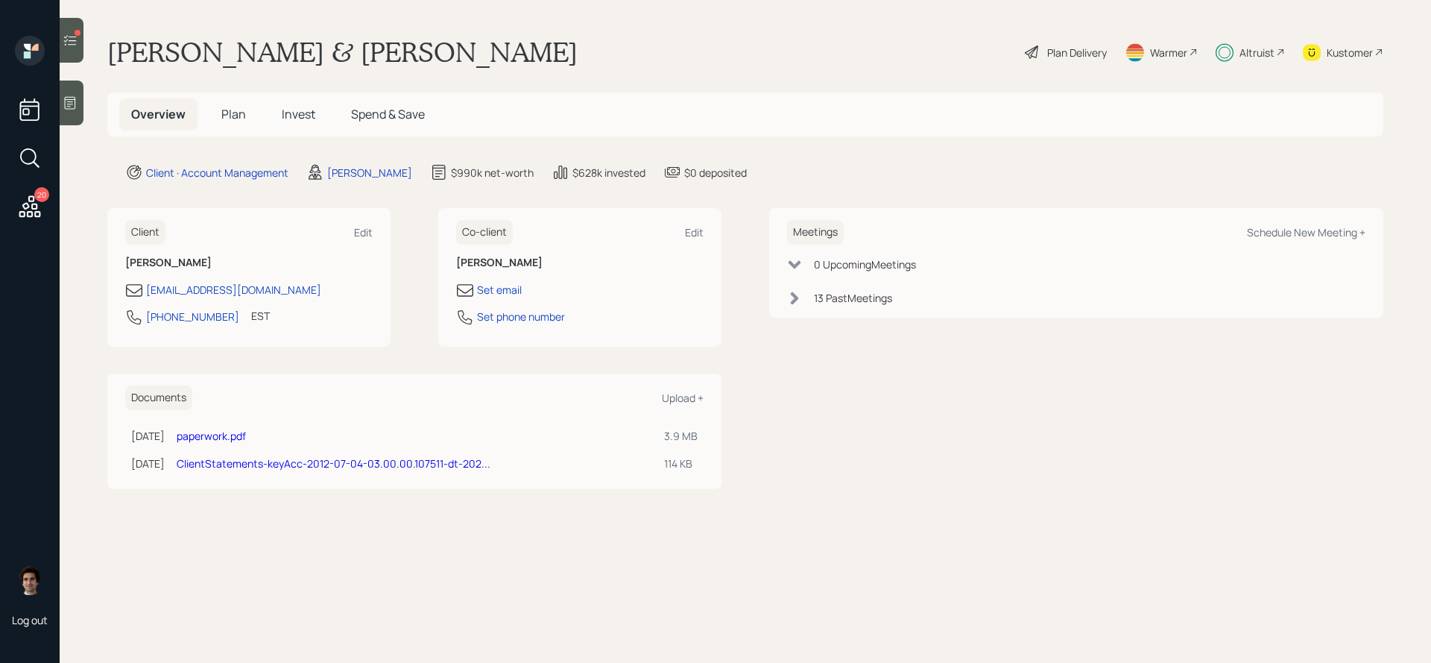
click at [286, 113] on span "Invest" at bounding box center [299, 114] width 34 height 16
